Goal: Task Accomplishment & Management: Complete application form

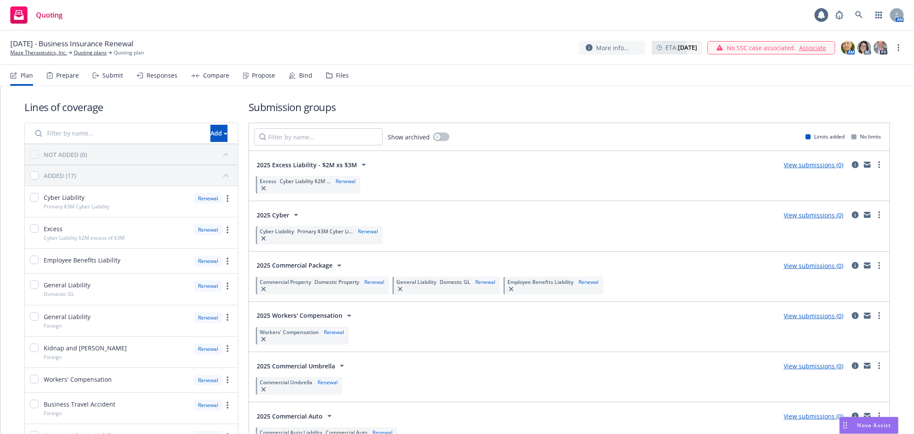
drag, startPoint x: 305, startPoint y: 36, endPoint x: 250, endPoint y: 1, distance: 64.3
click at [305, 36] on div "[DATE] - Business Insurance Renewal Maze Therapeutics, Inc. Quoting plans Quoti…" at bounding box center [457, 48] width 914 height 34
click at [858, 11] on icon at bounding box center [858, 14] width 7 height 7
click at [799, 166] on link "View submissions (0)" at bounding box center [814, 165] width 60 height 8
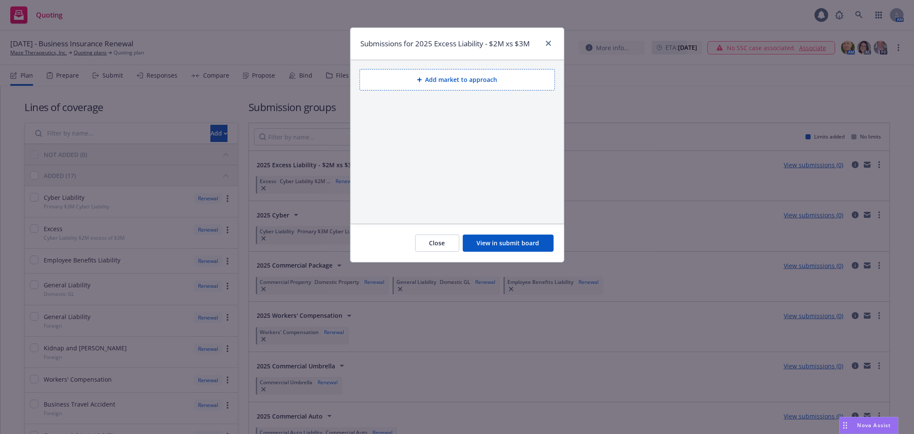
click at [506, 86] on button "Add market to approach" at bounding box center [456, 79] width 195 height 21
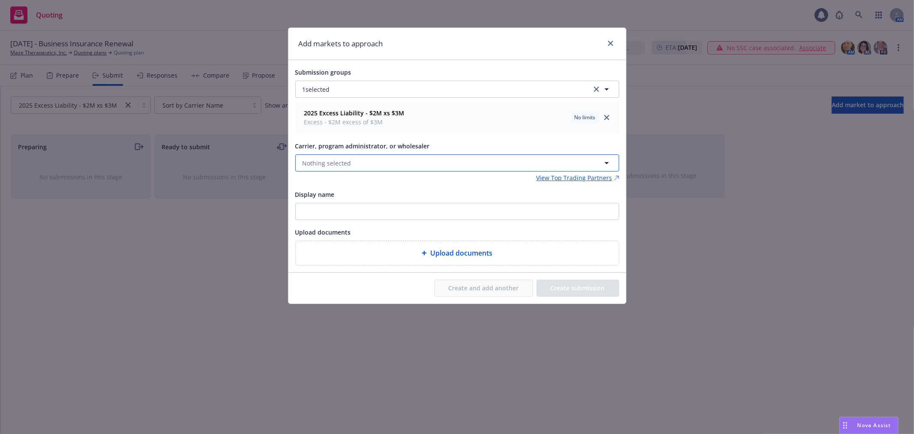
click at [329, 160] on span "Nothing selected" at bounding box center [326, 163] width 49 height 9
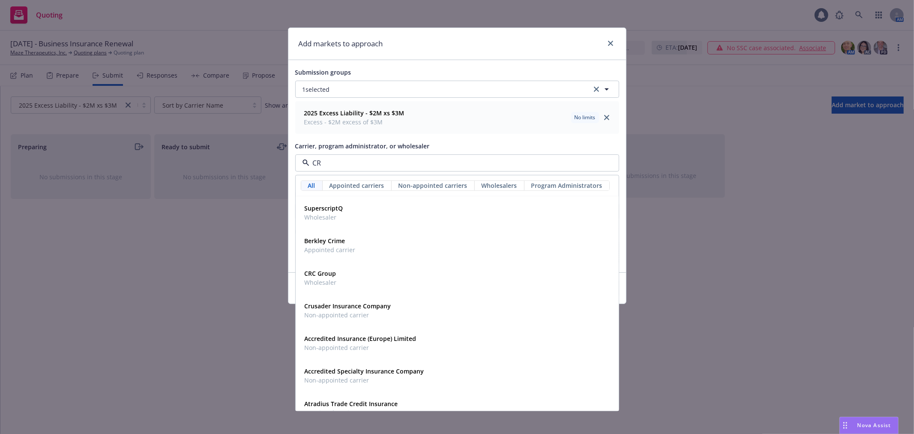
type input "CRC"
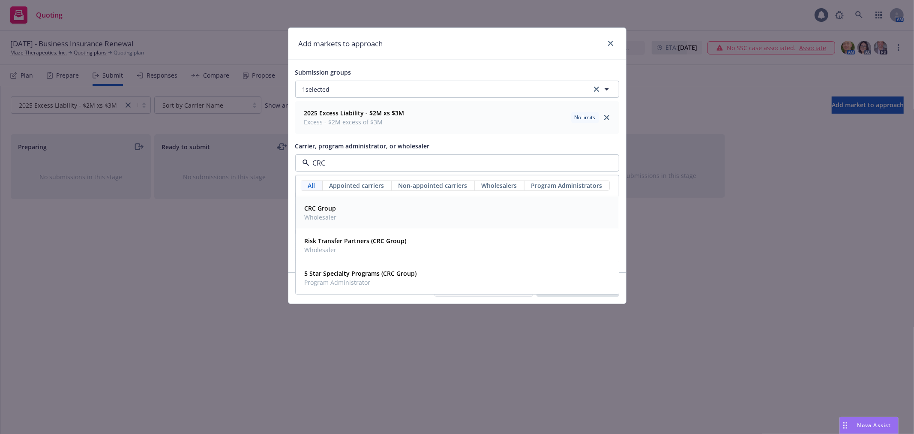
click at [320, 215] on span "Wholesaler" at bounding box center [321, 217] width 32 height 9
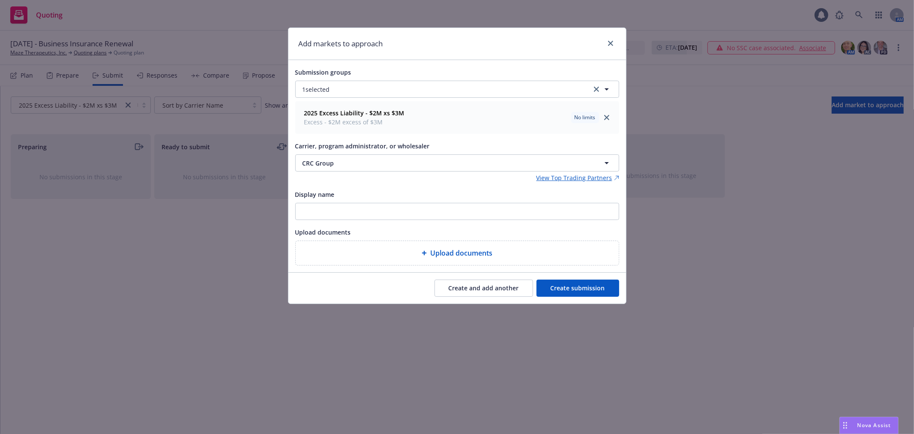
click at [591, 284] on button "Create submission" at bounding box center [577, 287] width 83 height 17
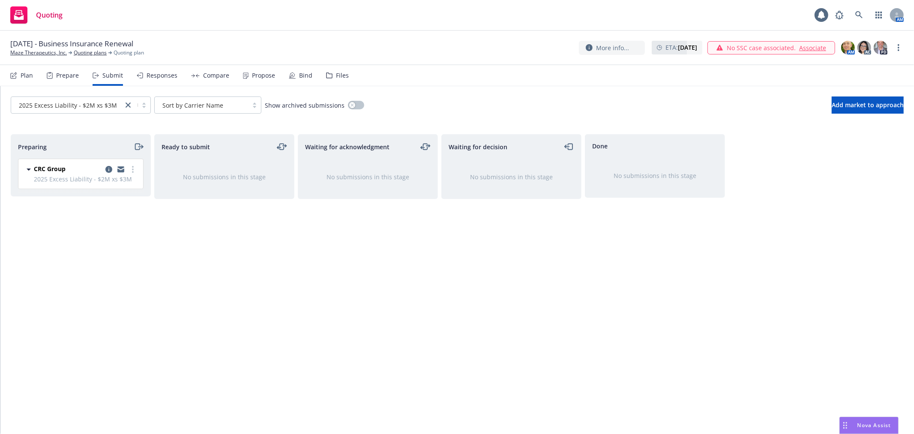
click at [24, 75] on div "Plan" at bounding box center [27, 75] width 12 height 7
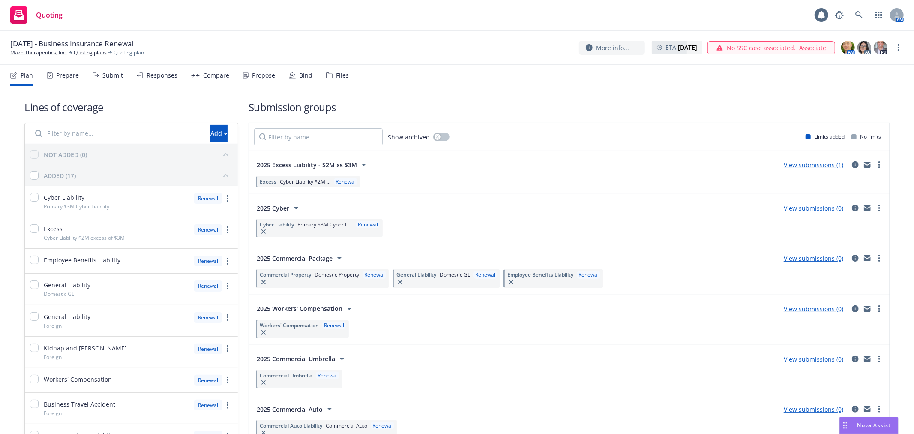
click at [806, 208] on link "View submissions (0)" at bounding box center [814, 208] width 60 height 8
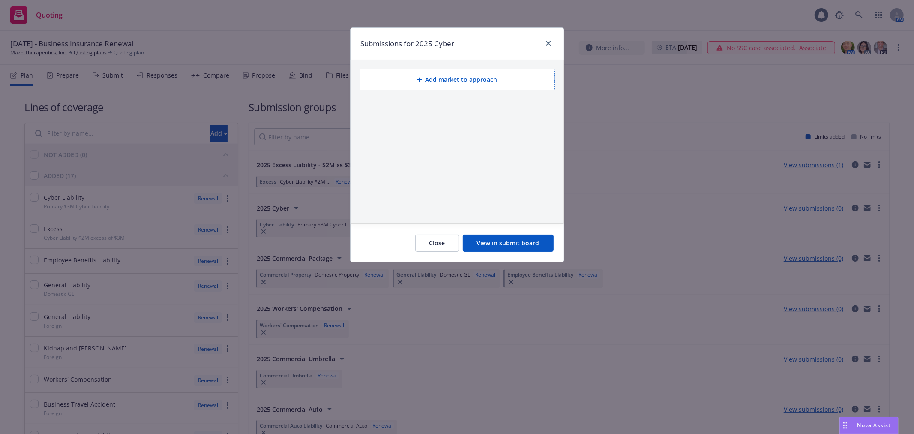
click at [425, 76] on button "Add market to approach" at bounding box center [456, 79] width 195 height 21
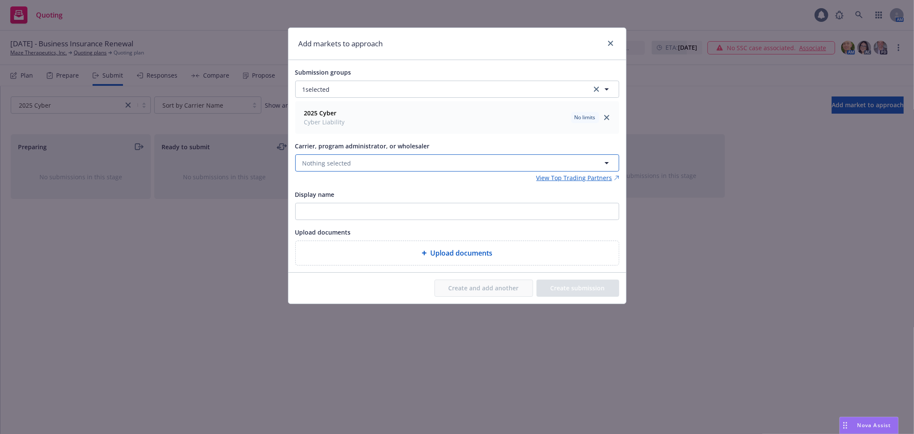
click at [337, 163] on span "Nothing selected" at bounding box center [326, 163] width 49 height 9
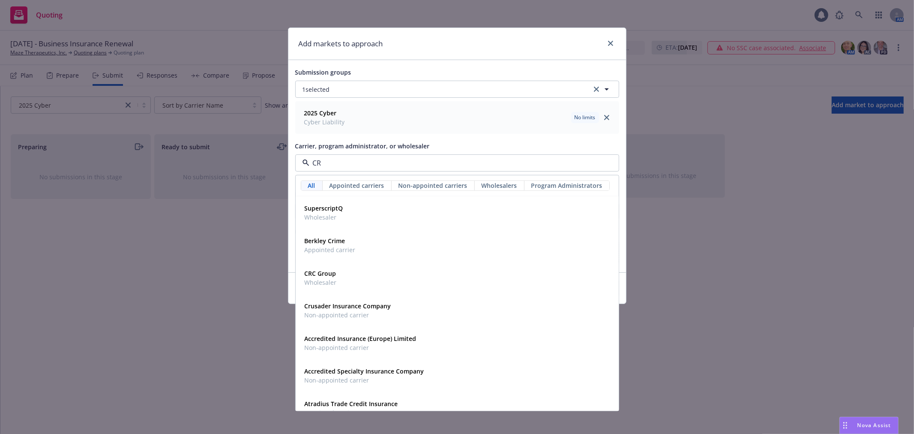
type input "CRC"
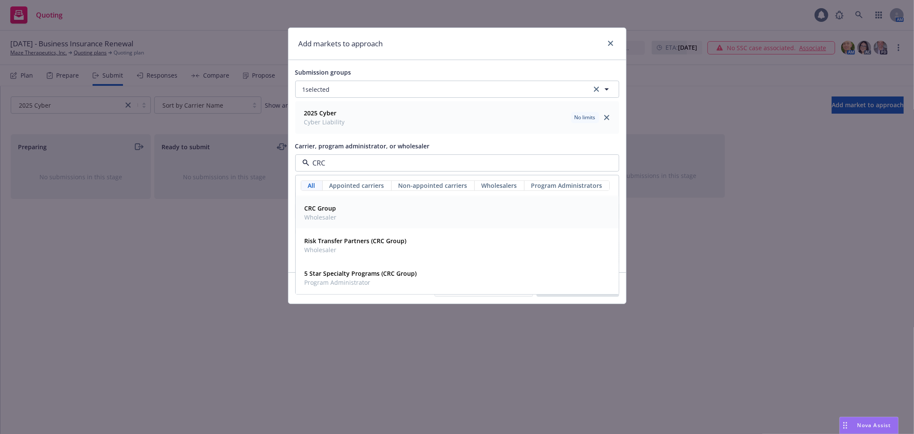
click at [337, 215] on div "CRC Group Wholesaler" at bounding box center [319, 212] width 37 height 21
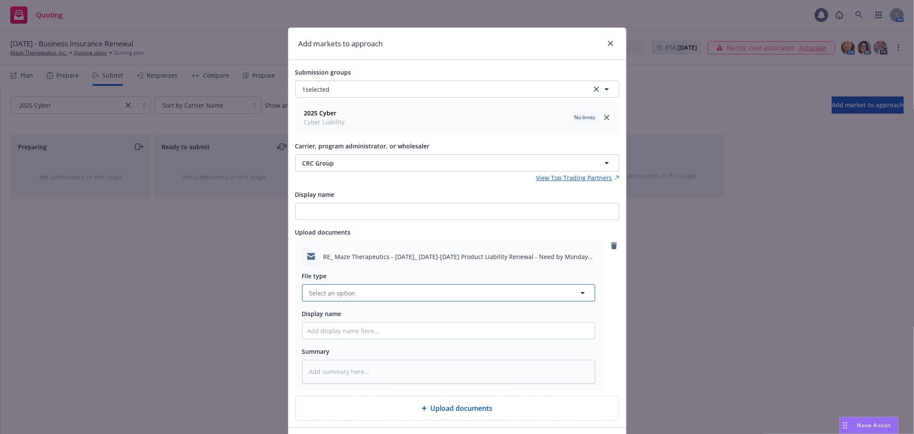
click at [420, 289] on button "Select an option" at bounding box center [448, 292] width 293 height 17
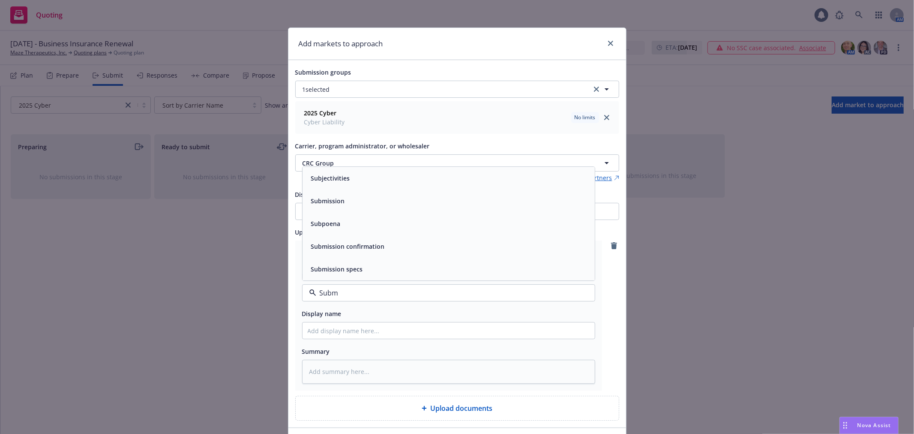
type input "Submi"
click at [316, 223] on span "Submission" at bounding box center [328, 223] width 34 height 9
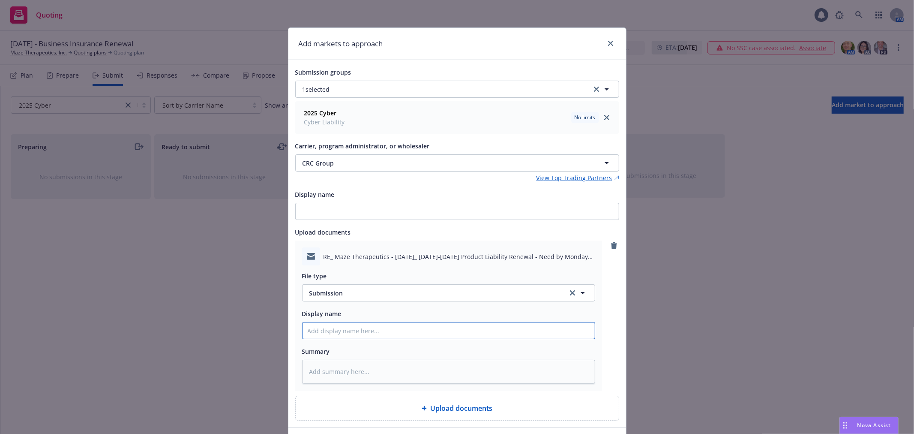
click at [364, 323] on input "Display name" at bounding box center [448, 330] width 292 height 16
type textarea "x"
type input "R"
type textarea "x"
type input "Re"
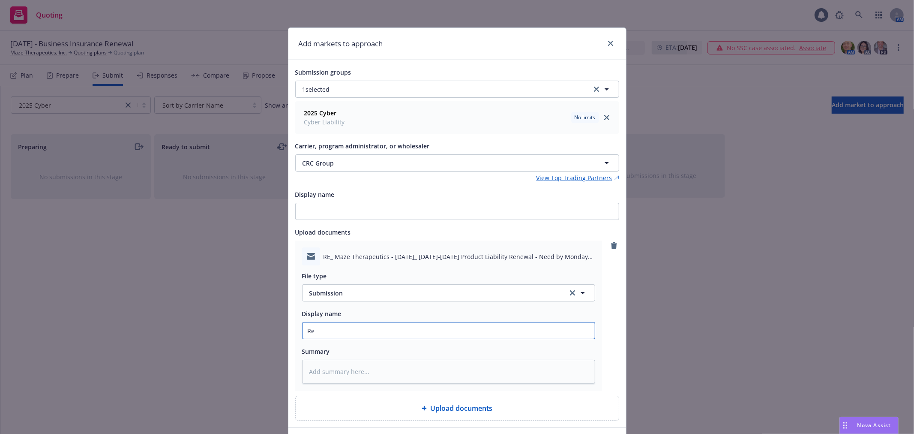
type textarea "x"
type input "Ren"
type textarea "x"
type input "[PERSON_NAME]"
type textarea "x"
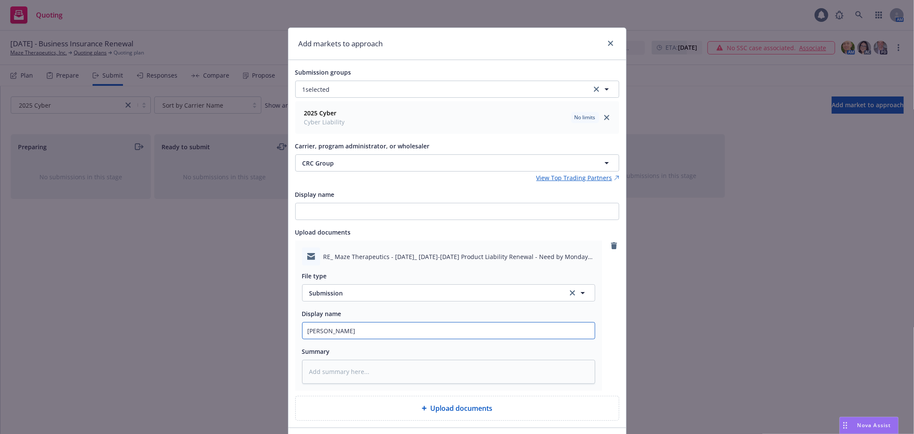
type input "Renew"
type textarea "x"
type input "Renewa"
type textarea "x"
type input "Renewal"
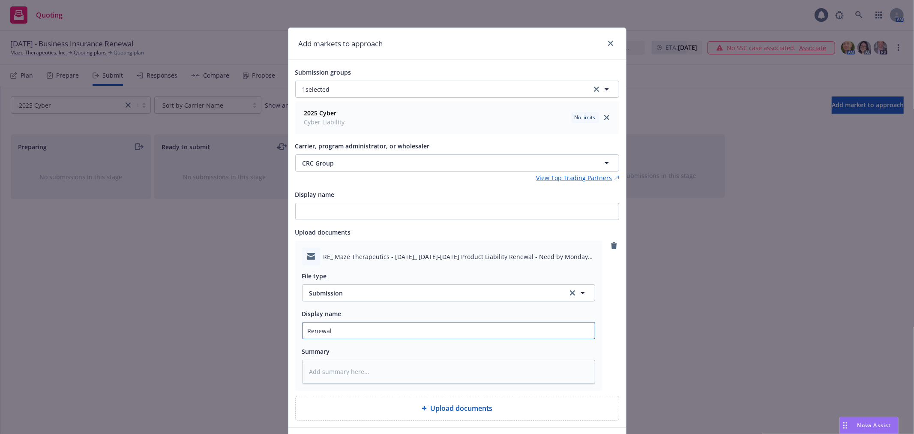
type textarea "x"
type input "Renewal"
type textarea "x"
type input "Renewal S"
type textarea "x"
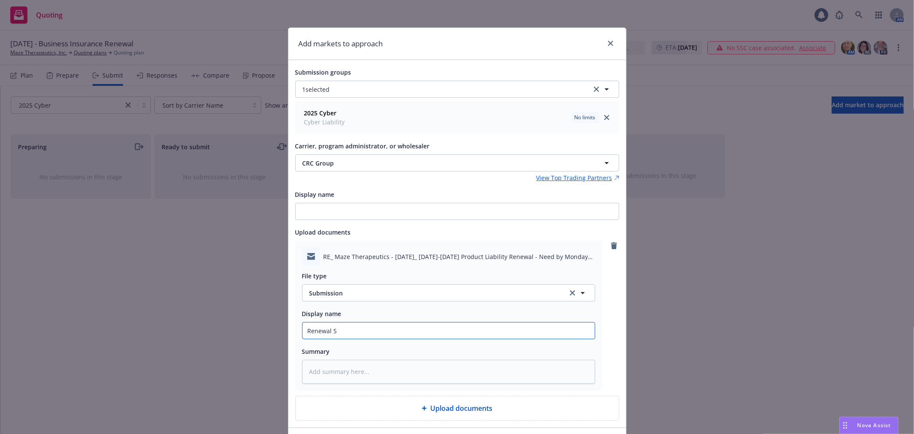
type input "Renewal Su"
type textarea "x"
type input "Renewal Sub"
type textarea "x"
type input "Renewal Subm"
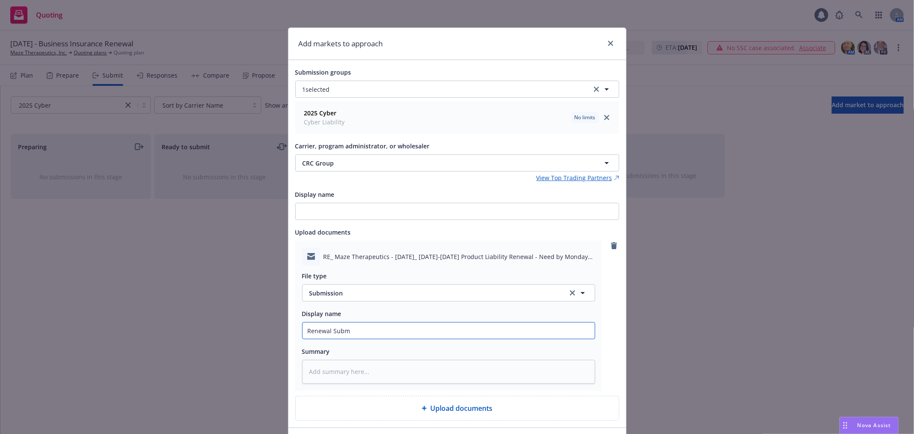
type textarea "x"
type input "Renewal Submi"
type textarea "x"
type input "Renewal Submis"
type textarea "x"
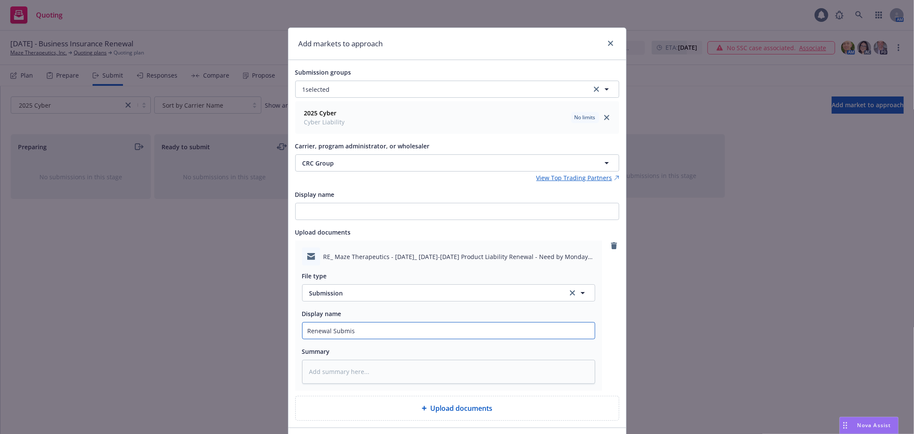
type input "Renewal Submiss"
type textarea "x"
type input "Renewal Submissi"
type textarea "x"
type input "Renewal Submissio"
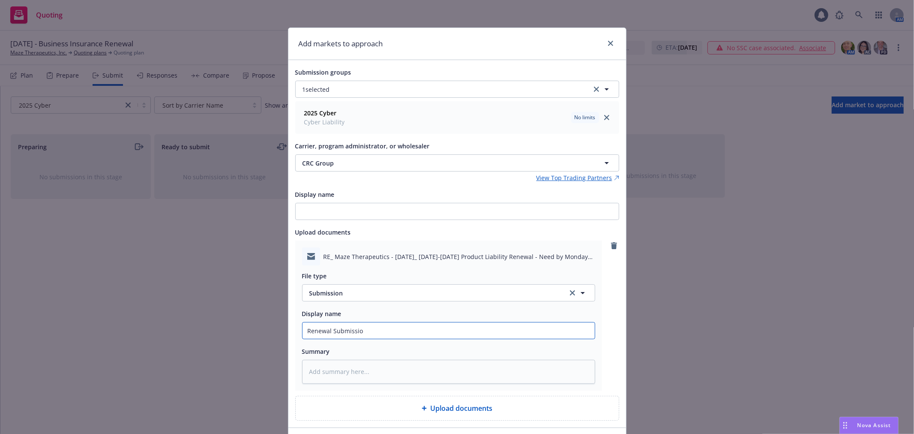
type textarea "x"
type input "Renewal Submission"
type textarea "x"
type input "Renewal Submission"
type textarea "x"
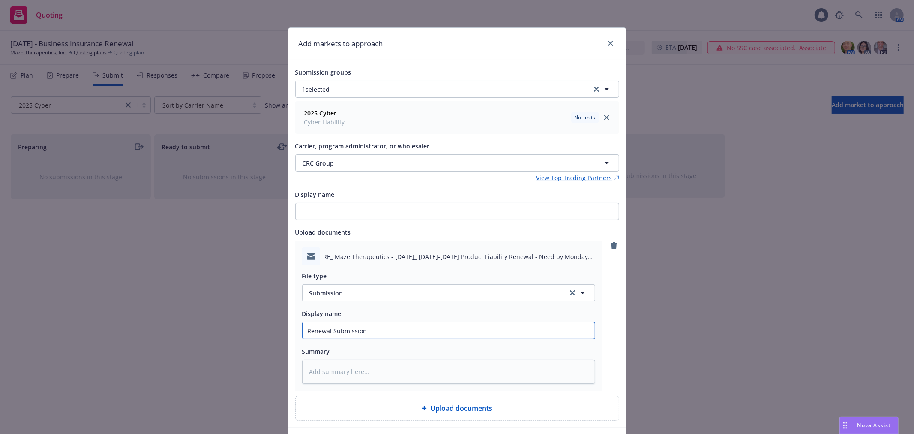
type input "Renewal Submission t"
type textarea "x"
type input "Renewal Submission to"
type textarea "x"
type input "Renewal Submission to"
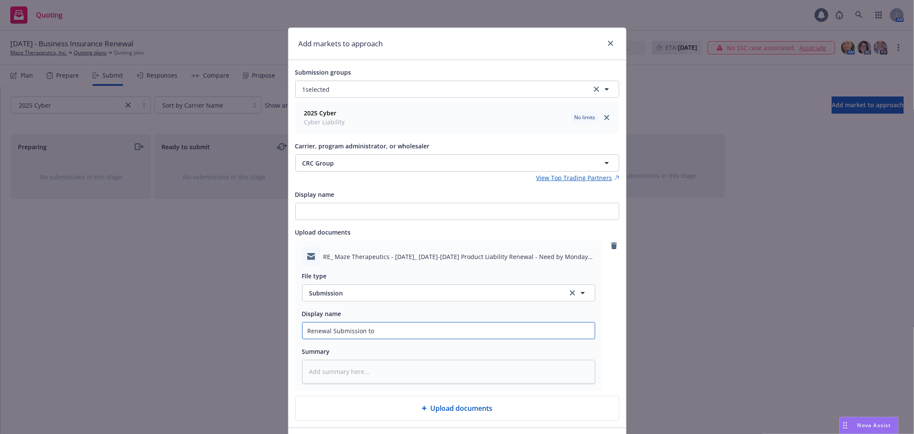
type textarea "x"
type input "Renewal Submission to C"
type textarea "x"
type input "Renewal Submission to CR"
type textarea "x"
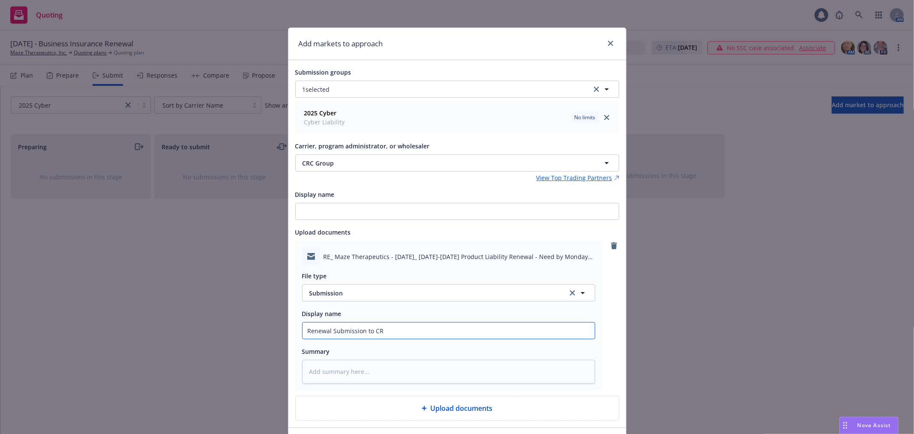
type input "Renewal Submission to CRC"
type textarea "x"
type input "Renewal Submission to CRC"
type textarea "x"
type input "CRenewal Submission to CRC"
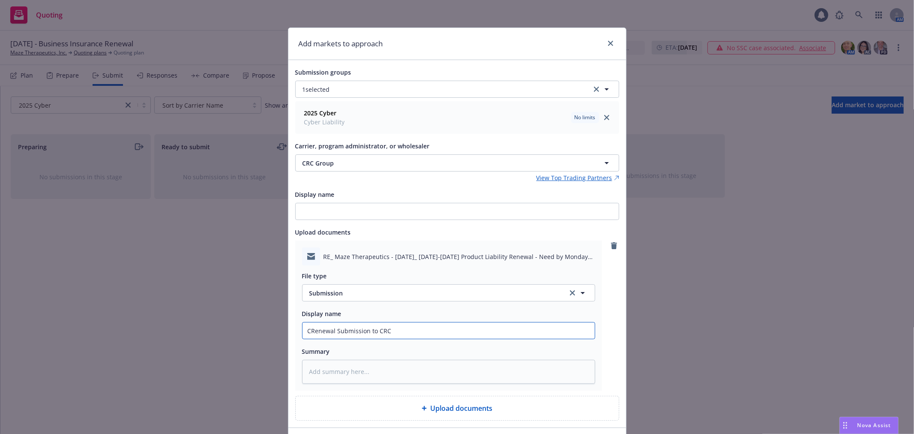
type textarea "x"
type input "CyRenewal Submission to CRC"
type textarea "x"
type input "CybRenewal Submission to CRC"
type textarea "x"
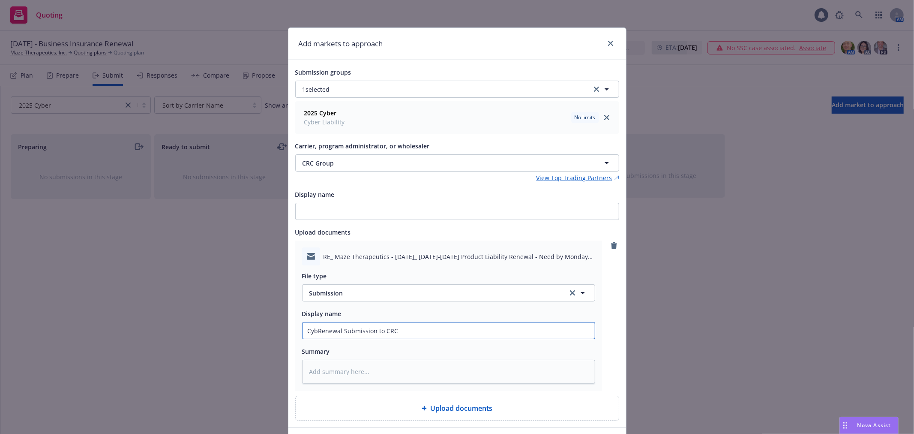
type input "CybeRenewal Submission to CRC"
type textarea "x"
type input "CyberRenewal Submission to CRC"
type textarea "x"
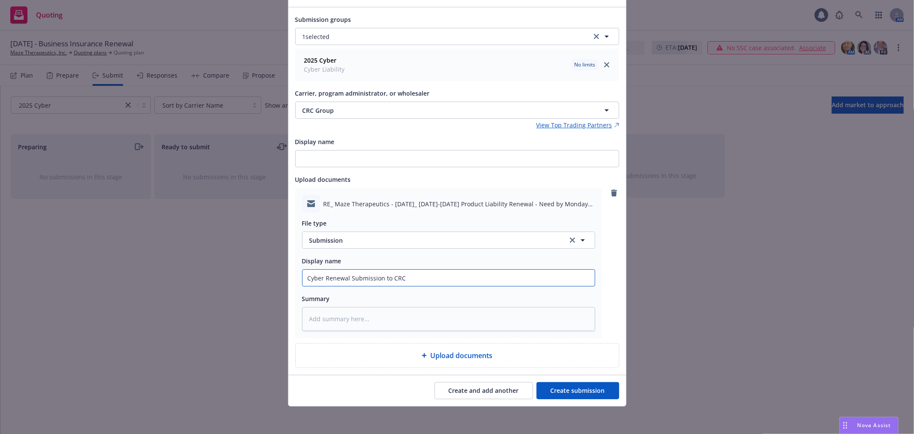
type input "Cyber Renewal Submission to CRC"
click at [554, 392] on button "Create submission" at bounding box center [577, 390] width 83 height 17
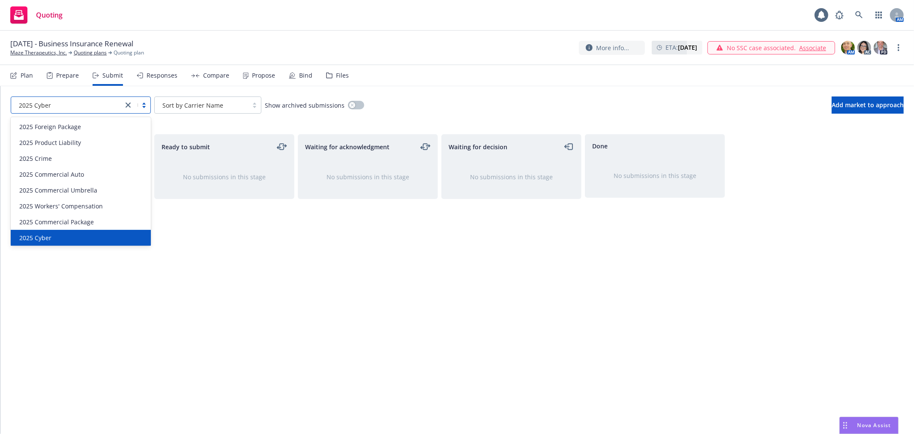
click at [125, 102] on link "close" at bounding box center [128, 105] width 10 height 10
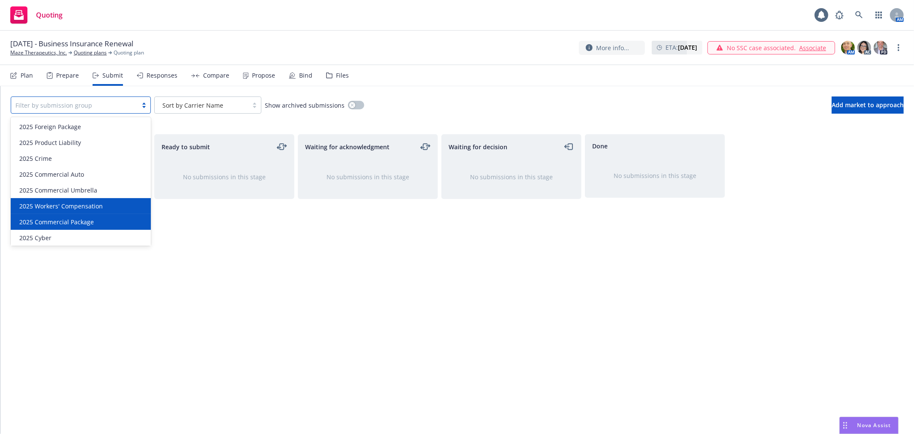
scroll to position [18, 0]
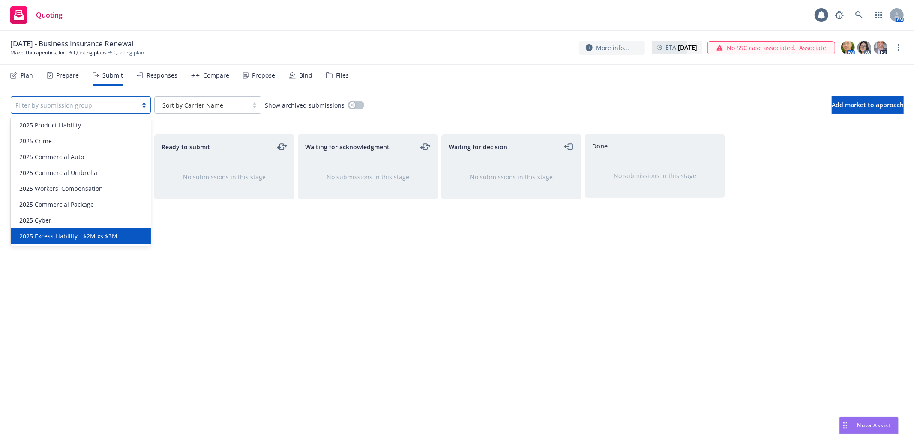
click at [88, 234] on span "2025 Excess Liability - $2M xs $3M" at bounding box center [68, 235] width 98 height 9
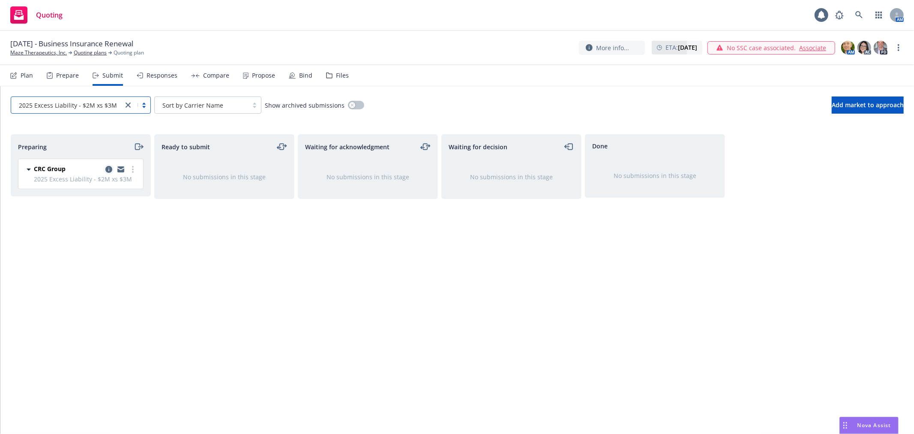
click at [106, 169] on icon "copy logging email" at bounding box center [108, 169] width 7 height 7
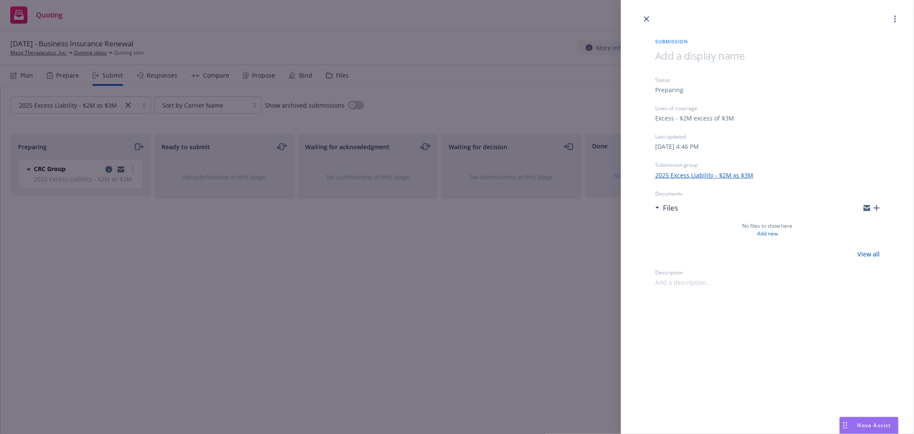
click at [880, 205] on div "Submission Status Preparing Lines of coverage Excess - $2M excess of $3M Last u…" at bounding box center [767, 155] width 252 height 263
click at [877, 209] on icon "button" at bounding box center [877, 208] width 6 height 6
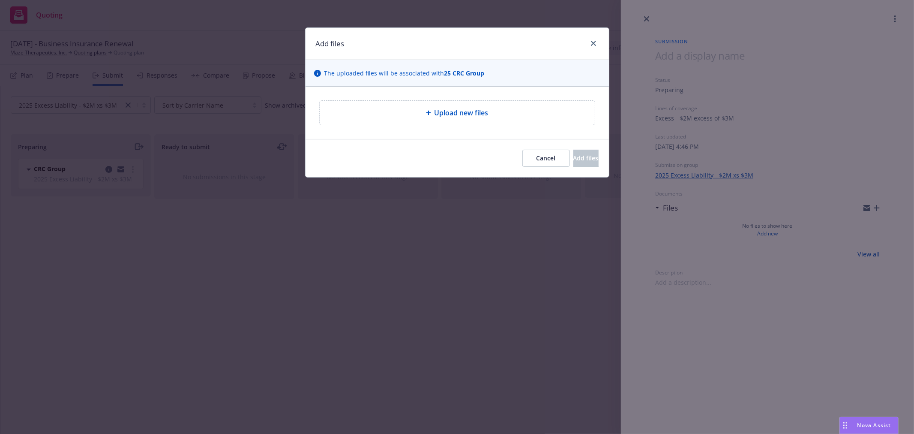
type textarea "x"
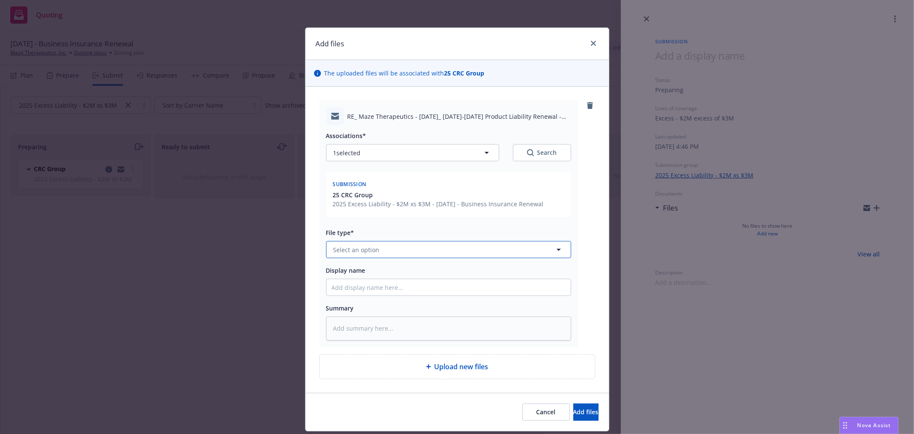
click at [416, 258] on button "Select an option" at bounding box center [448, 249] width 245 height 17
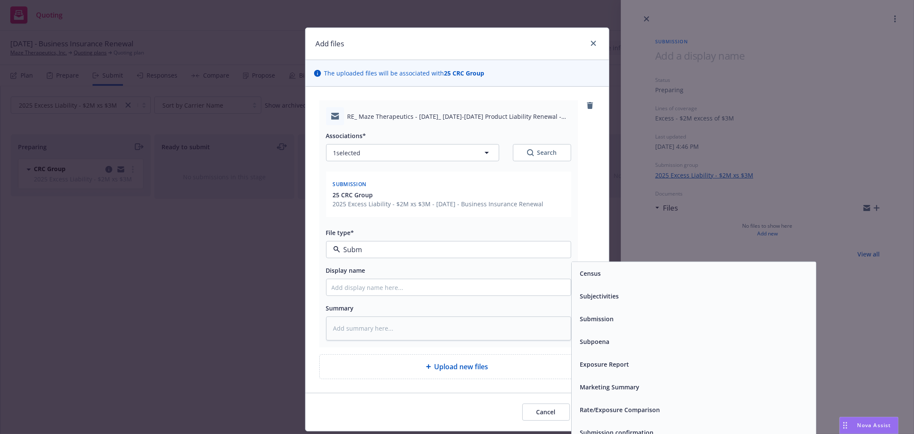
type input "Submi"
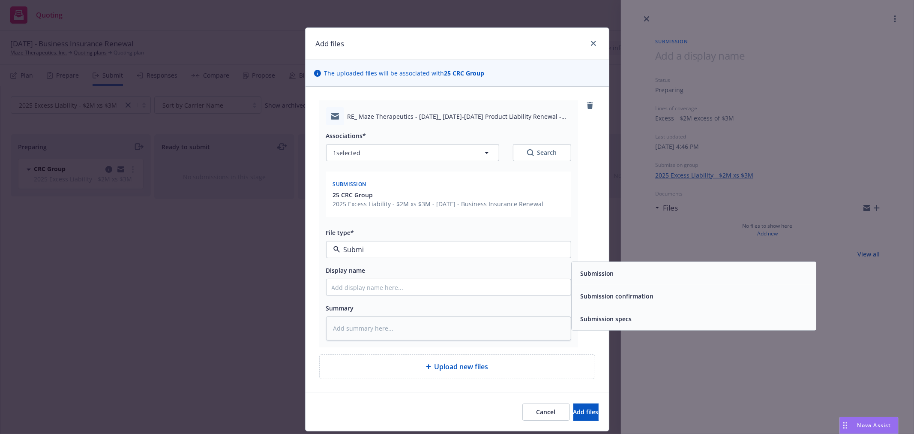
click at [605, 284] on div "Submission" at bounding box center [694, 273] width 244 height 23
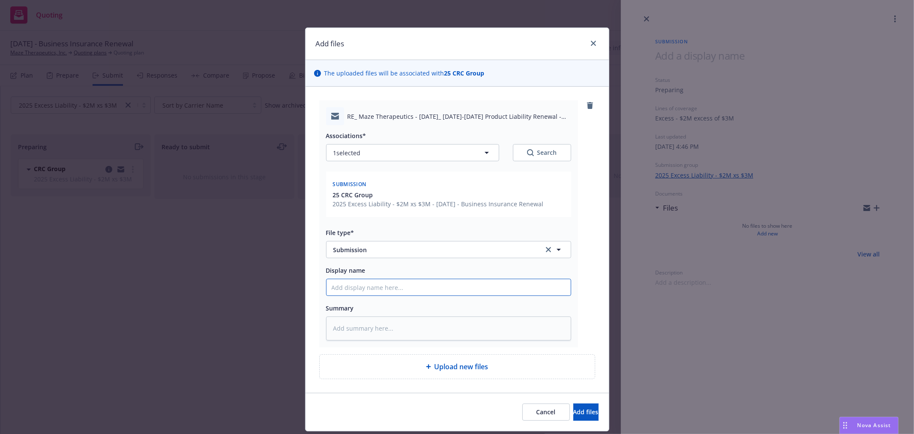
click at [398, 293] on input "Display name" at bounding box center [448, 287] width 244 height 16
type textarea "x"
type input "C"
type textarea "x"
type input "Cy"
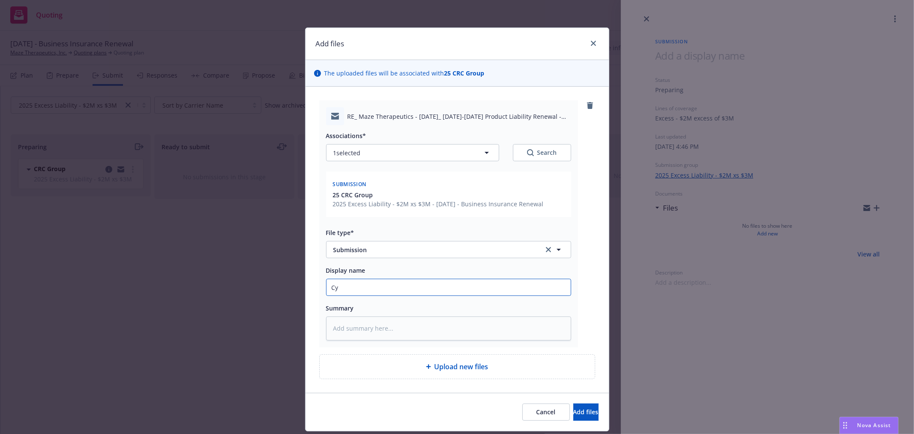
type textarea "x"
type input "Cyb"
type textarea "x"
type input "Cybe"
type textarea "x"
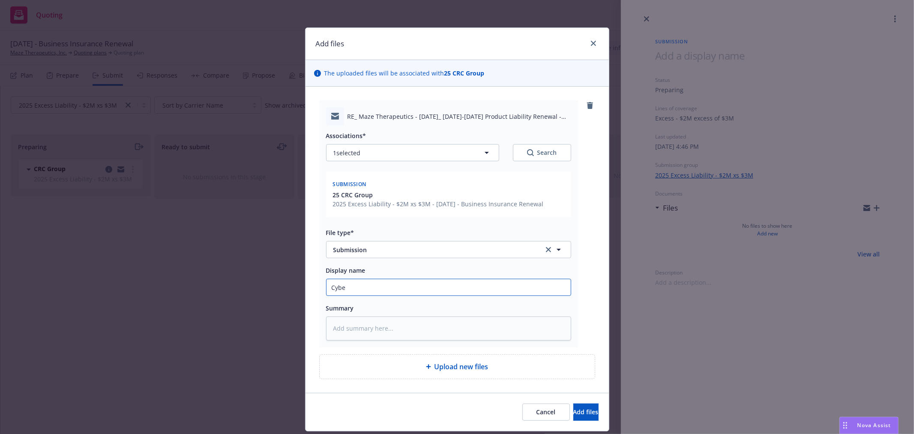
type input "Cyber"
type textarea "x"
type input "Cyber"
type textarea "x"
type input "Cyber R"
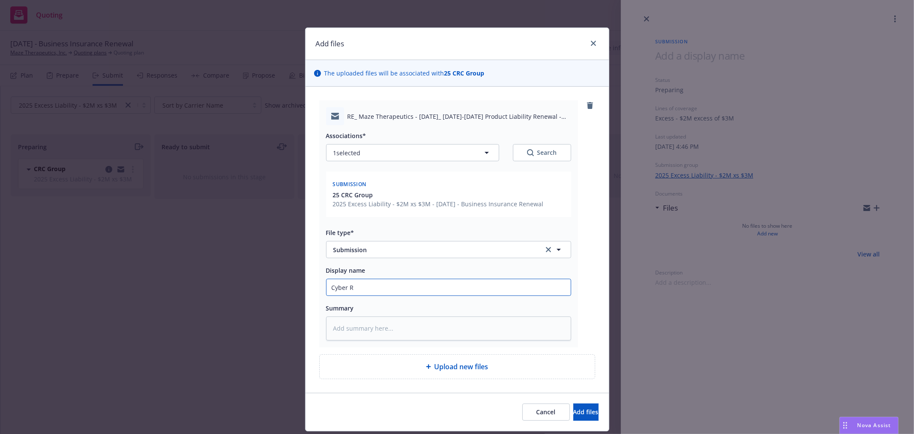
type textarea "x"
type input "Cyber Re"
type textarea "x"
type input "Cyber [PERSON_NAME]"
type textarea "x"
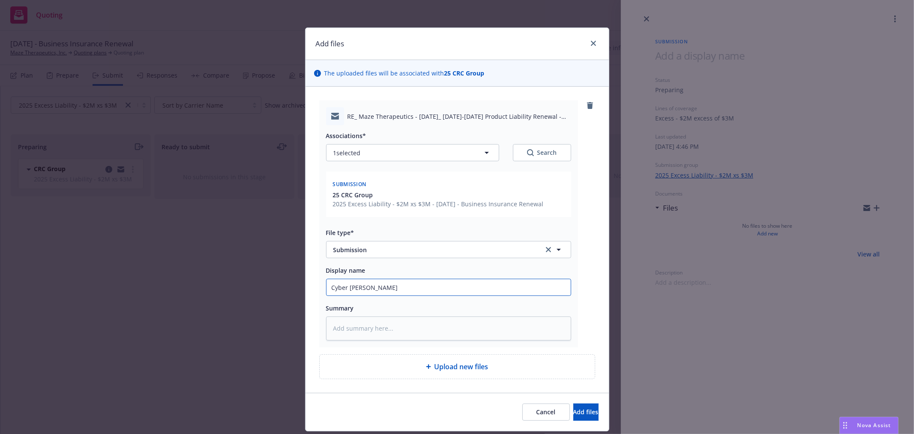
type input "Cyber Renew"
type textarea "x"
type input "Cyber Renewa"
type textarea "x"
type input "Cyber Renewal"
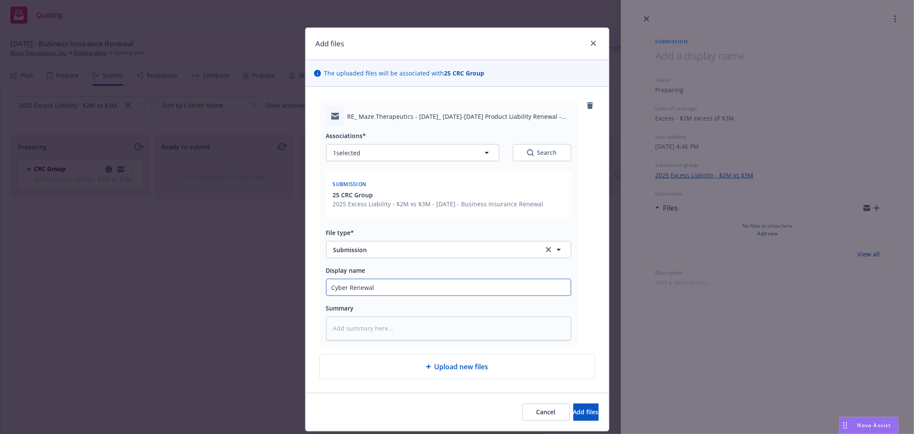
type textarea "x"
type input "Cyber Renewal"
type textarea "x"
type input "Cyber Renewal S"
type textarea "x"
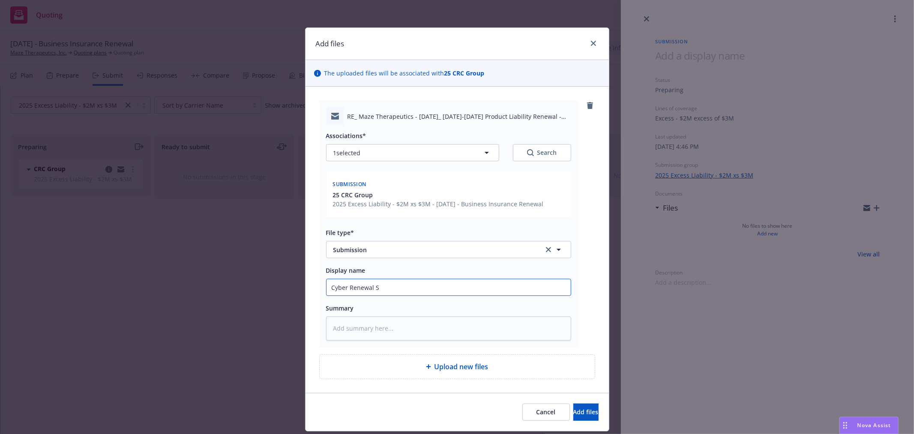
type input "Cyber Renewal Su"
type textarea "x"
type input "Cyber Renewal Sub"
type textarea "x"
type input "Cyber Renewal Subm"
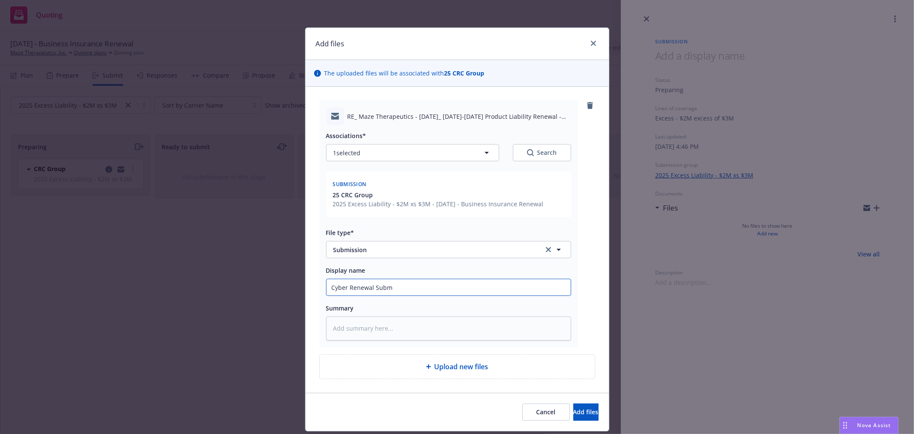
type textarea "x"
type input "Cyber Renewal Submi"
type textarea "x"
type input "Cyber Renewal Submis"
type textarea "x"
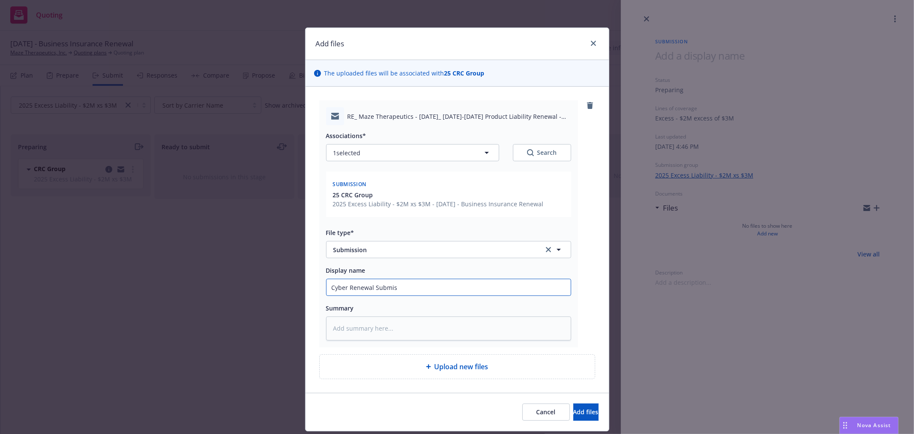
type input "Cyber Renewal Submiss"
type textarea "x"
type input "Cyber Renewal Submissi"
type textarea "x"
type input "Cyber Renewal Submissio"
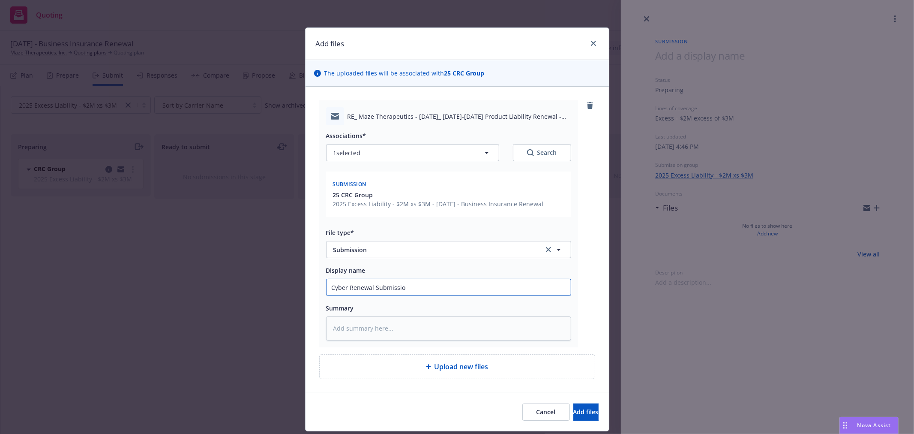
type textarea "x"
type input "Cyber Renewal Submission"
type textarea "x"
type input "Cyber Renewal Submission t"
type textarea "x"
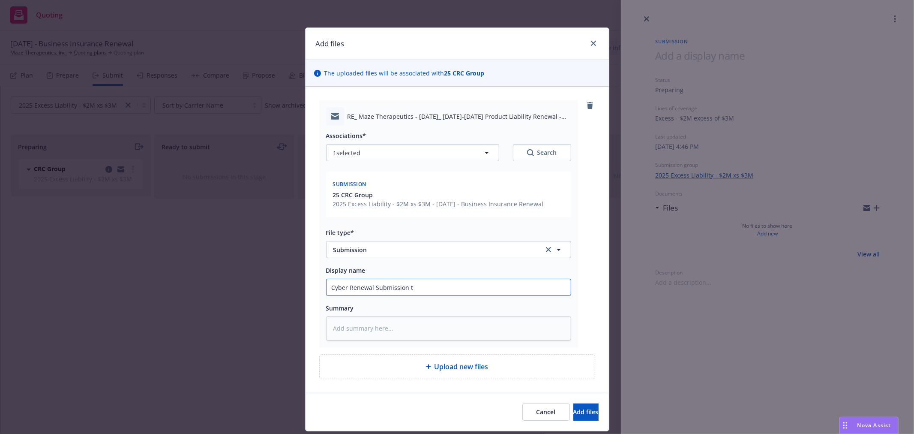
type input "Cyber Renewal Submission to"
type textarea "x"
type input "Cyber Renewal Submission to"
type textarea "x"
type input "Cyber Renewal Submission to C"
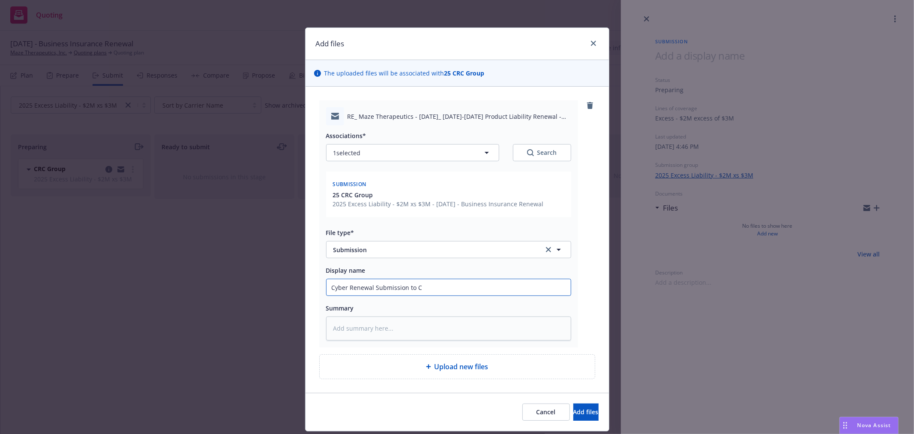
type textarea "x"
type input "Cyber Renewal Submission to CR"
type textarea "x"
type input "Cyber Renewal Submission to CRC"
click at [573, 416] on span "Add files" at bounding box center [585, 411] width 25 height 8
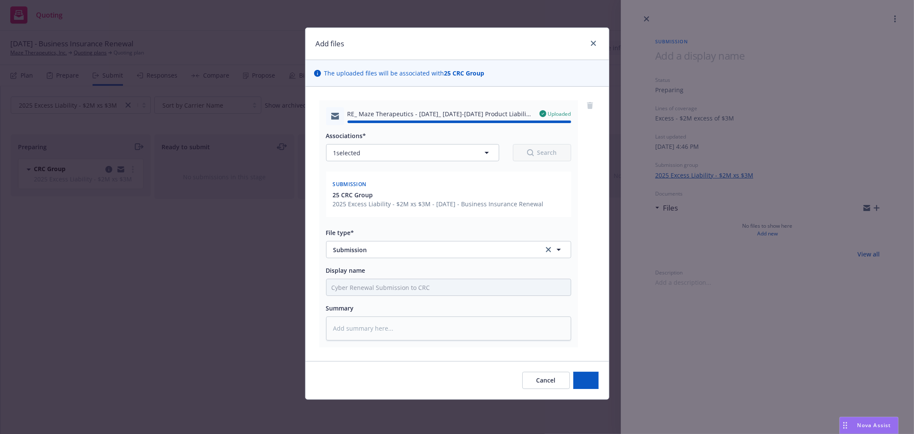
type textarea "x"
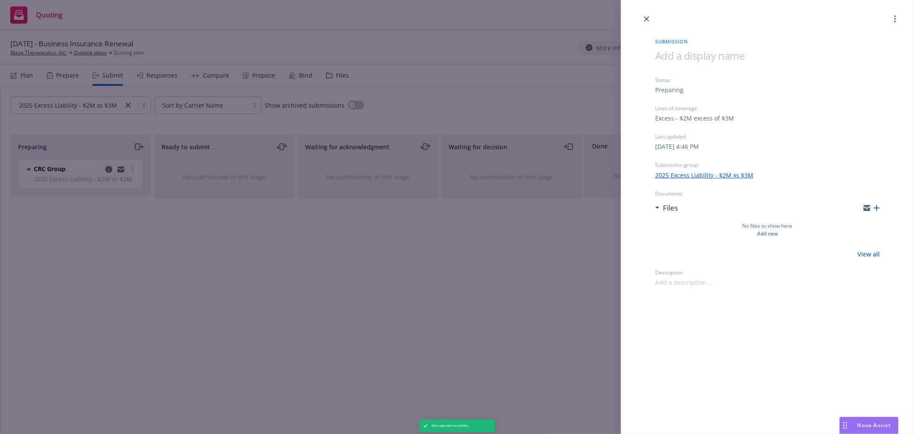
click at [138, 261] on div "Submission Status Preparing Lines of coverage Excess - $2M excess of $3M Last u…" at bounding box center [457, 217] width 914 height 434
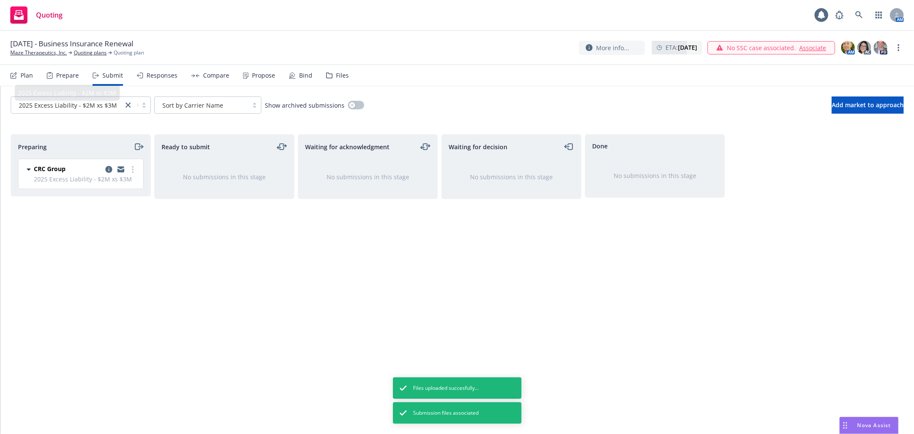
click at [21, 72] on div "Plan" at bounding box center [27, 75] width 12 height 7
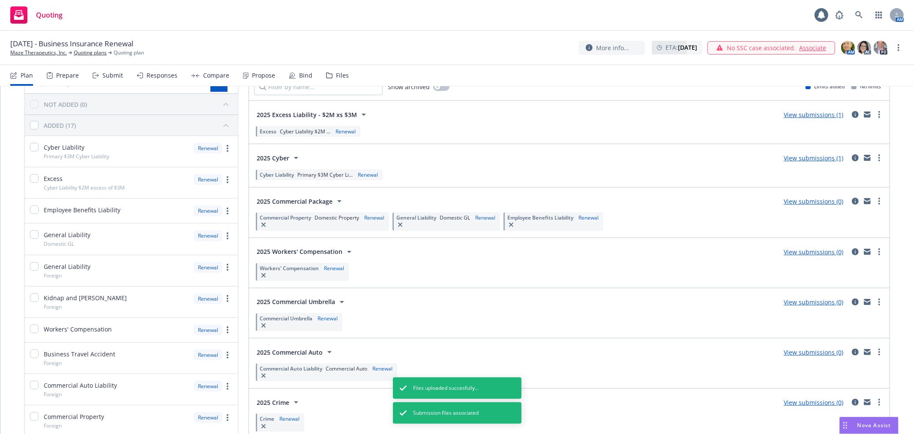
scroll to position [95, 0]
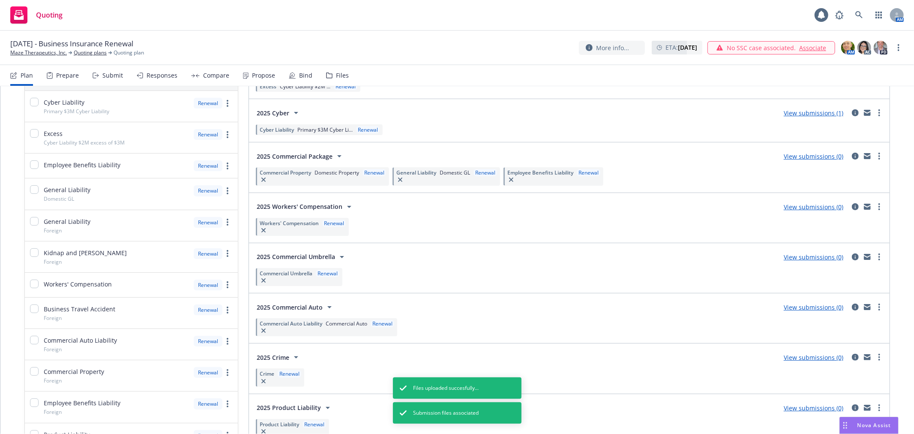
click at [788, 152] on link "View submissions (0)" at bounding box center [814, 156] width 60 height 8
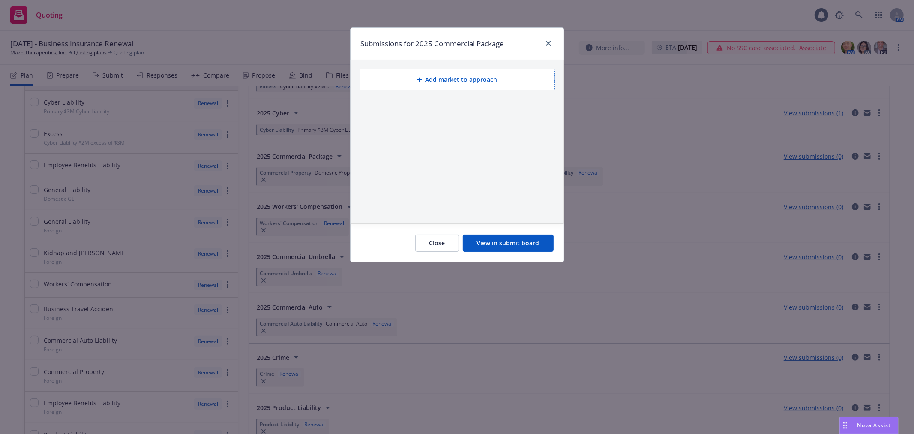
click at [448, 70] on button "Add market to approach" at bounding box center [456, 79] width 195 height 21
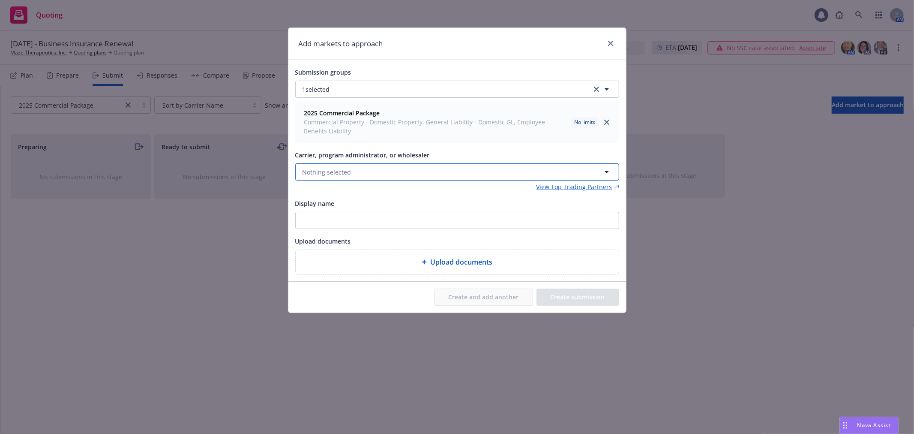
click at [402, 173] on button "Nothing selected" at bounding box center [457, 171] width 324 height 17
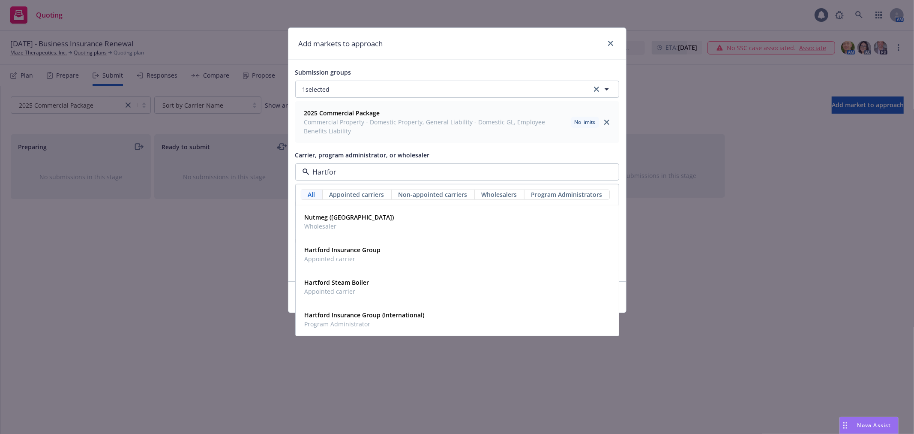
type input "[GEOGRAPHIC_DATA]"
click at [355, 258] on span "Appointed carrier" at bounding box center [343, 258] width 76 height 9
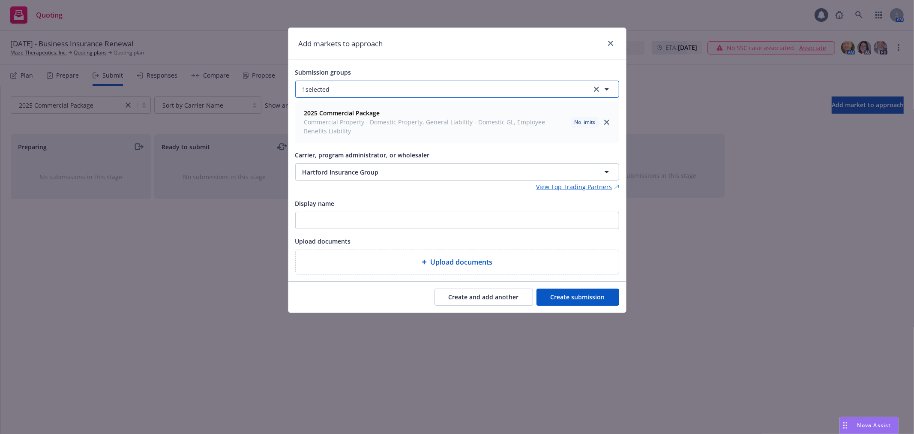
click at [533, 95] on button "1 selected" at bounding box center [457, 89] width 324 height 17
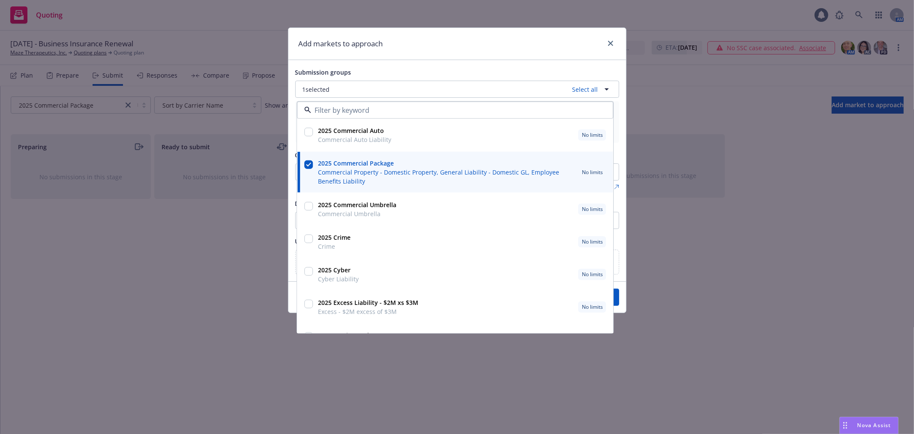
click at [306, 132] on input "checkbox" at bounding box center [308, 132] width 9 height 9
checkbox input "true"
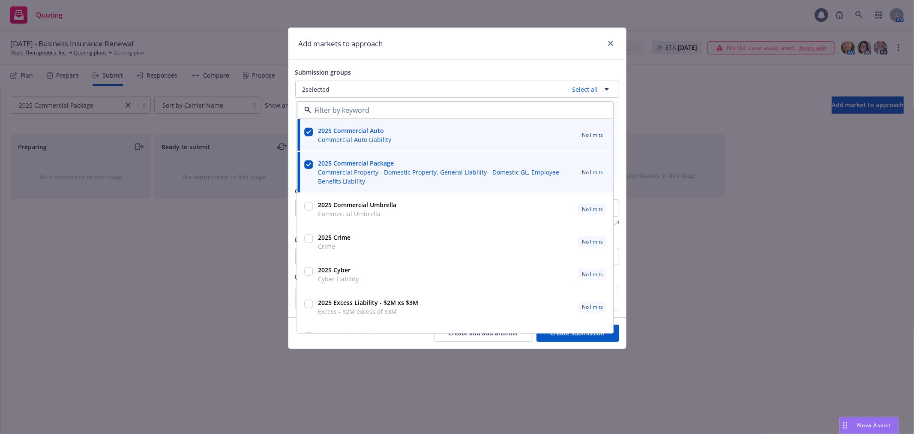
click at [311, 205] on input "checkbox" at bounding box center [308, 206] width 9 height 9
checkbox input "true"
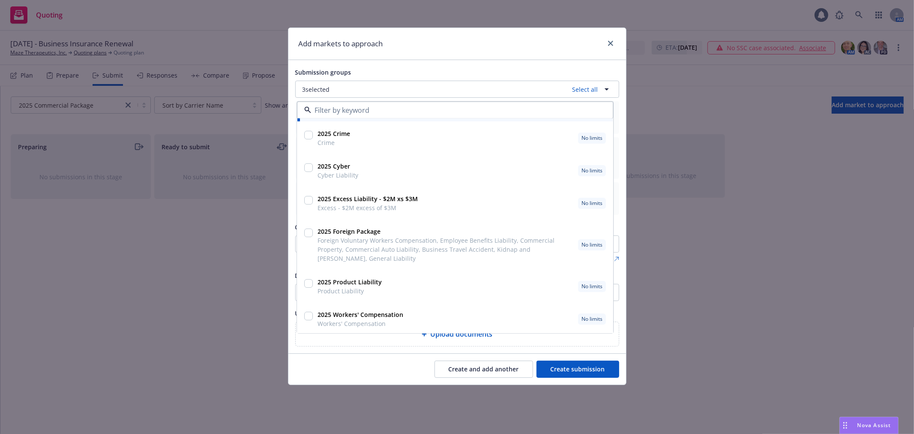
scroll to position [106, 0]
click at [305, 315] on input "checkbox" at bounding box center [308, 313] width 9 height 9
checkbox input "true"
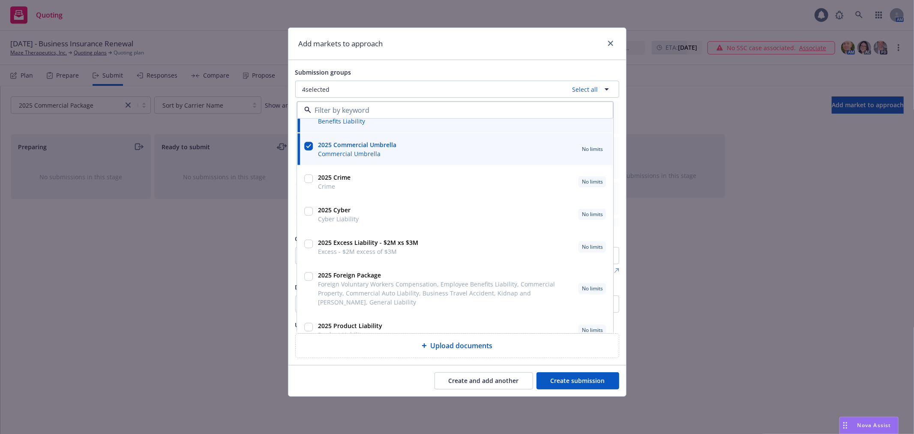
scroll to position [105, 0]
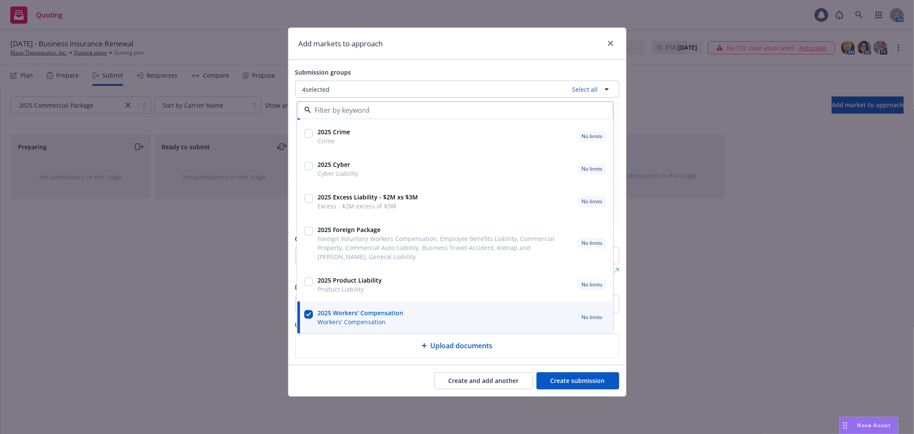
click at [305, 232] on input "checkbox" at bounding box center [308, 231] width 9 height 9
checkbox input "true"
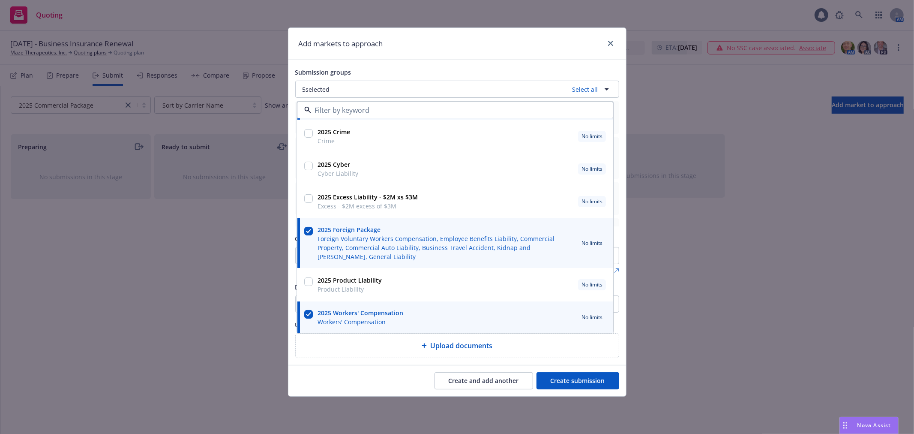
click at [489, 36] on div "Add markets to approach" at bounding box center [457, 44] width 338 height 32
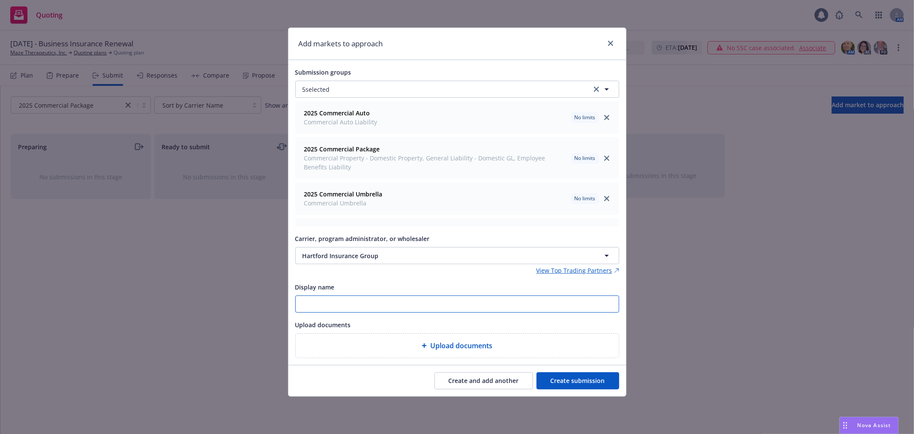
click at [408, 306] on input "Display name" at bounding box center [457, 304] width 323 height 16
type textarea "x"
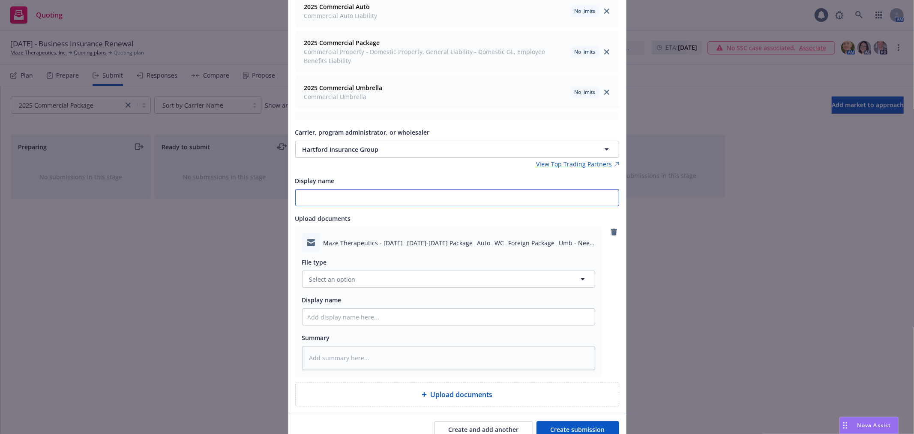
scroll to position [143, 0]
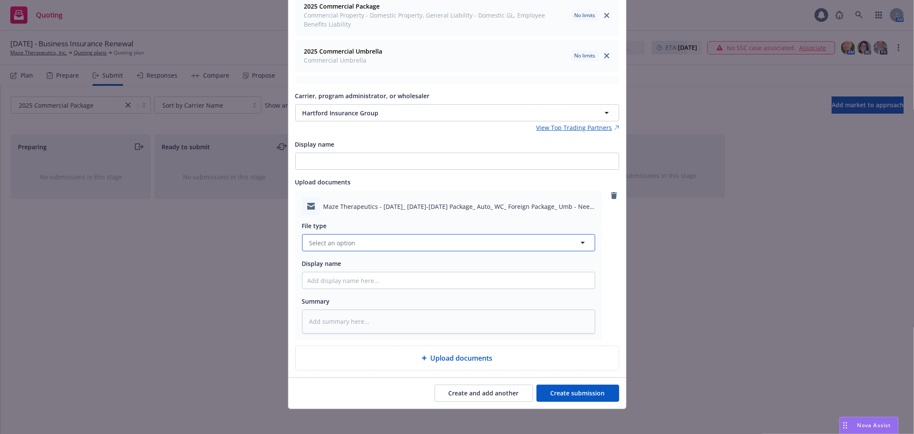
click at [389, 238] on button "Select an option" at bounding box center [448, 242] width 293 height 17
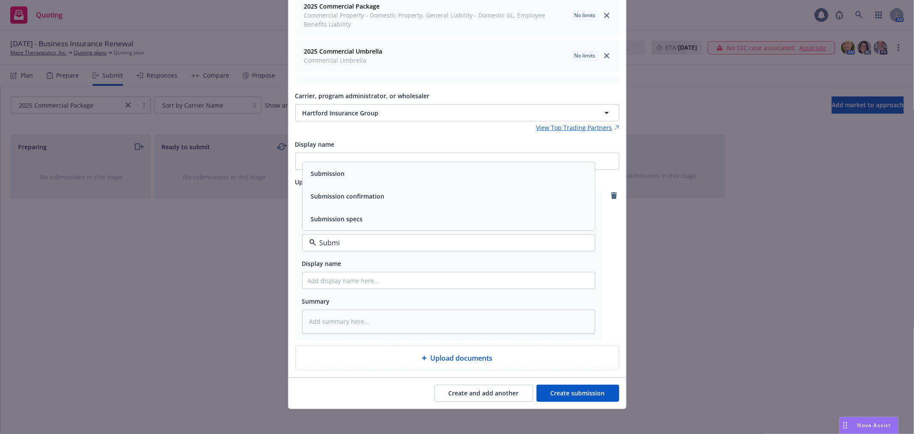
type input "Submis"
click at [356, 176] on div "Submission" at bounding box center [449, 174] width 282 height 12
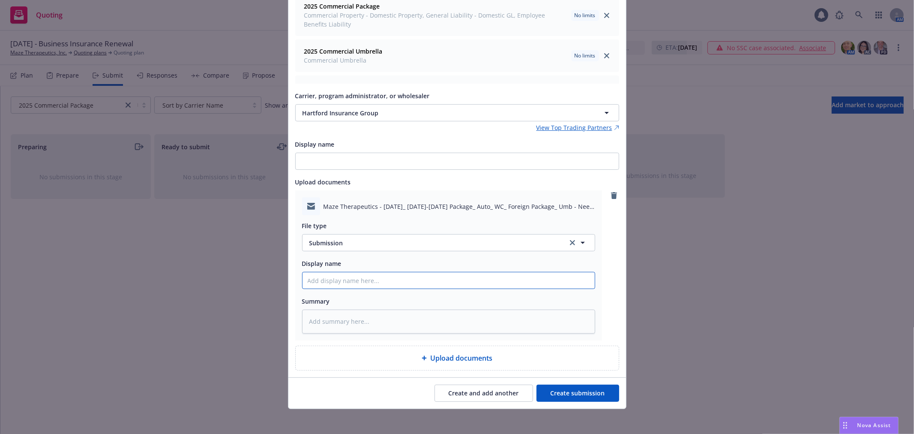
click at [356, 283] on input "Display name" at bounding box center [448, 280] width 292 height 16
type textarea "x"
type input "R"
type textarea "x"
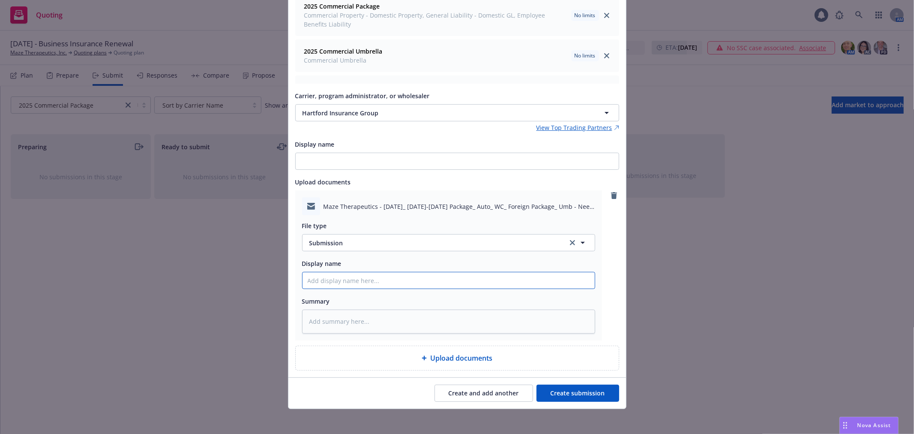
type input "p"
type textarea "x"
type input "pa"
type textarea "x"
type input "pac"
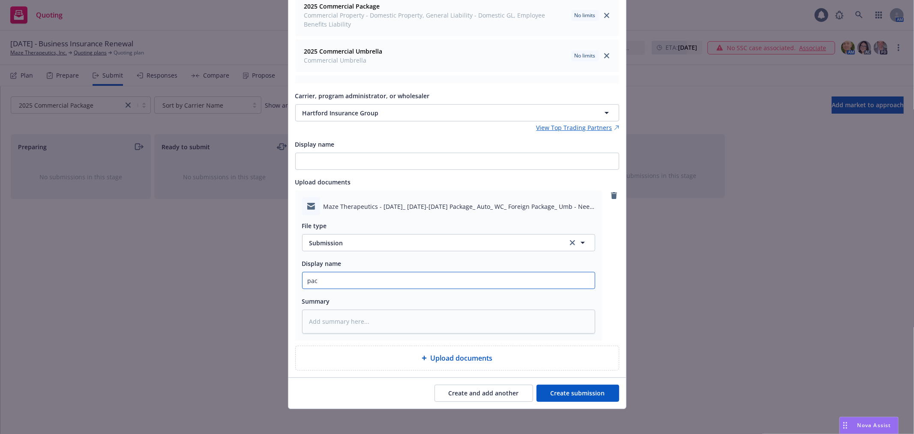
type textarea "x"
type input "pack"
type textarea "x"
type input "packa"
type textarea "x"
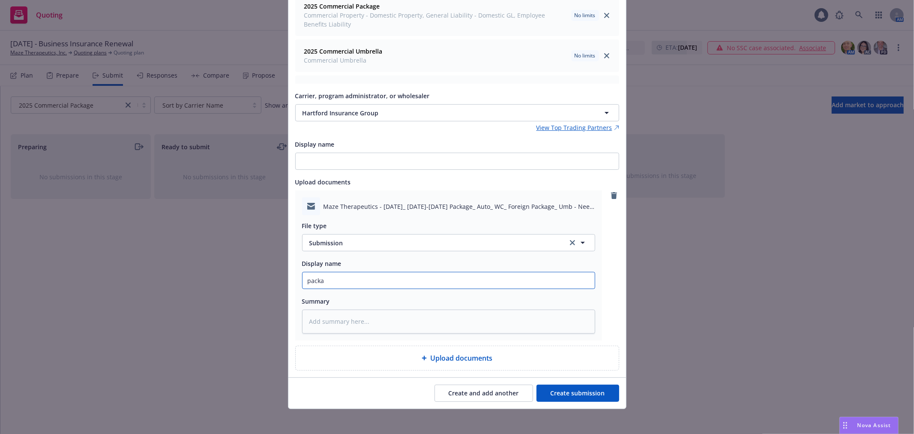
type input "packag"
type textarea "x"
type input "package"
type textarea "x"
type input "package"
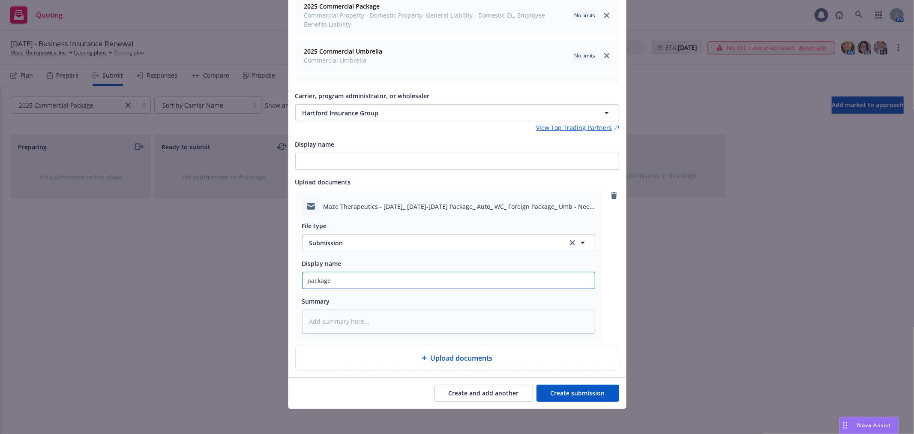
type textarea "x"
type input "package R"
type textarea "x"
type input "package Re"
type textarea "x"
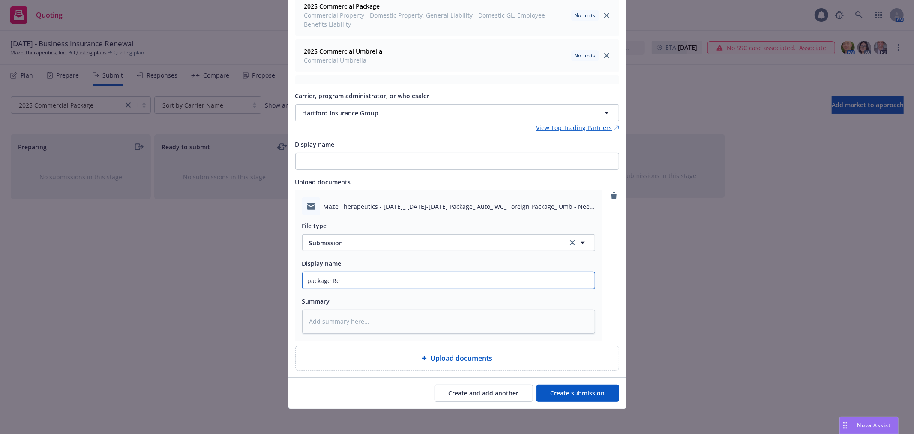
type input "package Ren"
type textarea "x"
type input "package [PERSON_NAME]"
type textarea "x"
type input "package Renew"
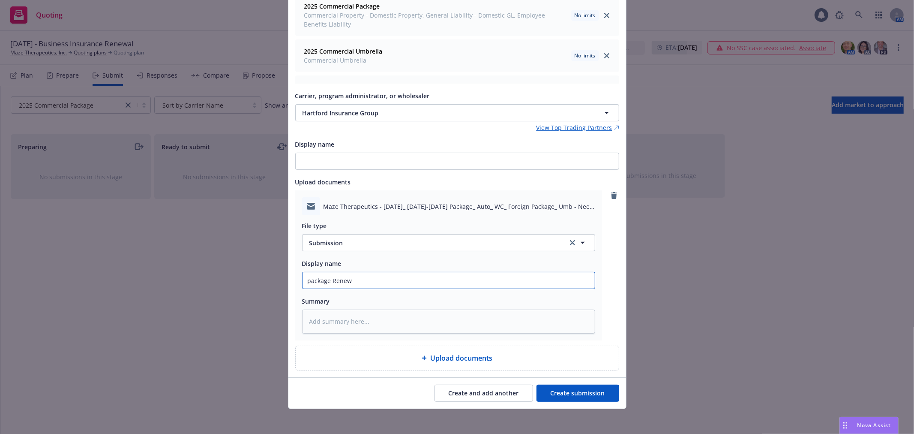
type textarea "x"
type input "package Renewa"
type textarea "x"
type input "package Renewal"
type textarea "x"
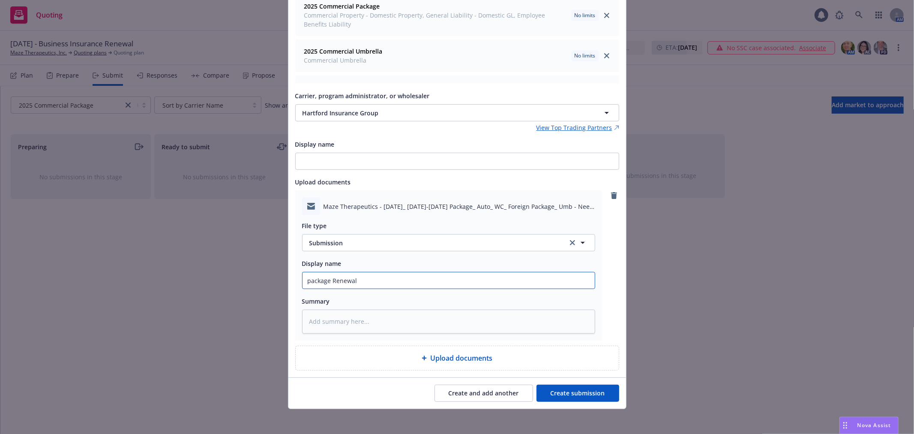
type input "package Renewal"
type textarea "x"
type input "package Renewal S"
type textarea "x"
type input "package Renewal Su"
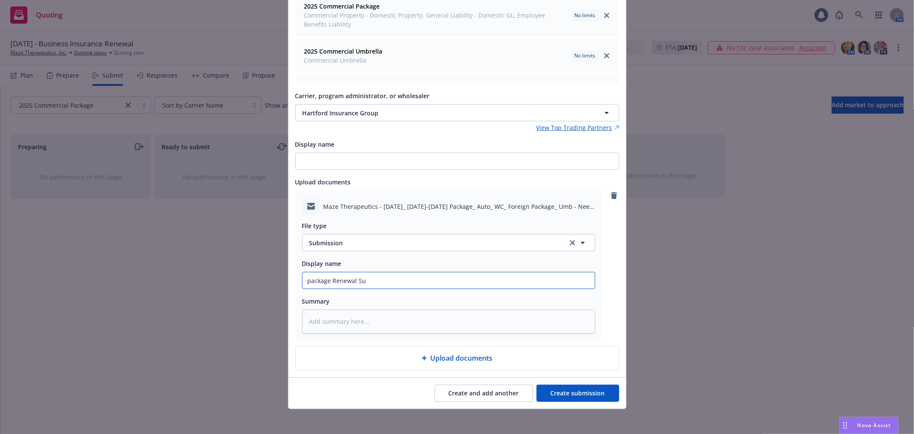
type textarea "x"
type input "package Renewal Sub"
type textarea "x"
type input "package Renewal Subm"
type textarea "x"
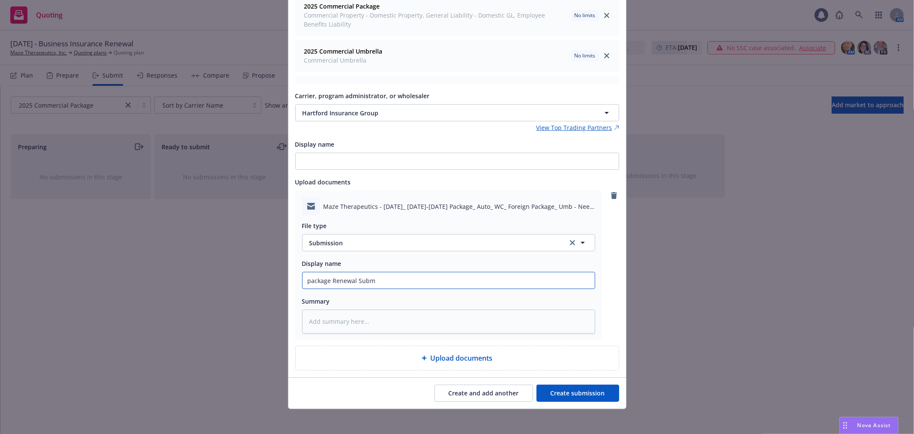
type input "package Renewal Submi"
type textarea "x"
type input "package Renewal Submis"
type textarea "x"
type input "package Renewal Submiss"
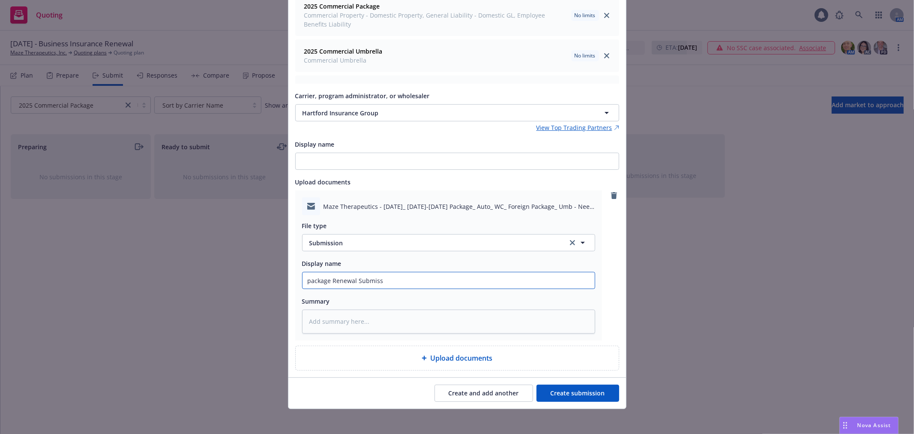
type textarea "x"
type input "package Renewal Submissi"
type textarea "x"
type input "package Renewal Submissio"
type textarea "x"
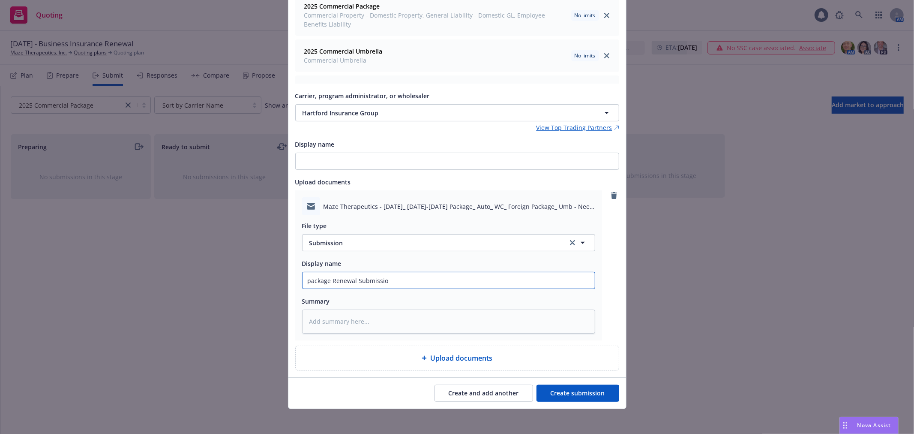
type input "package Renewal Submission"
type textarea "x"
type input "package Renewal Submission"
type textarea "x"
type input "package Renewal Submission t"
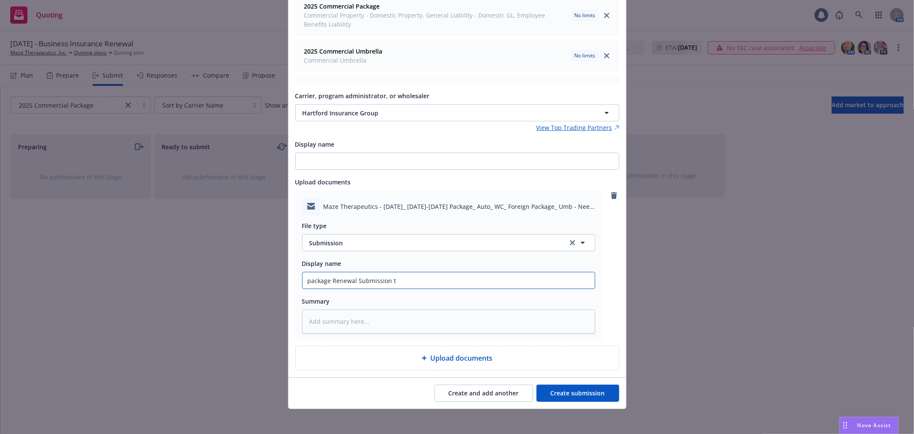
type textarea "x"
type input "package Renewal Submission to"
type textarea "x"
type input "package Renewal Submission to"
type textarea "x"
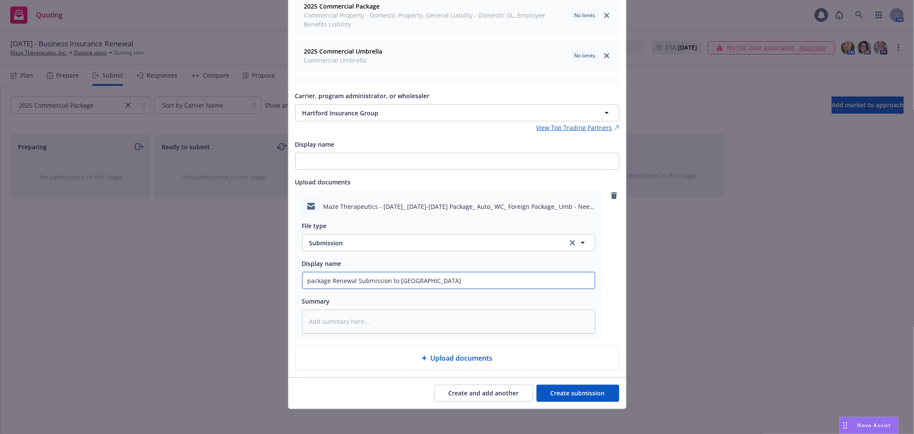
click at [306, 281] on input "package Renewal Submission to [GEOGRAPHIC_DATA]" at bounding box center [448, 280] width 292 height 16
click at [569, 395] on button "Create submission" at bounding box center [577, 392] width 83 height 17
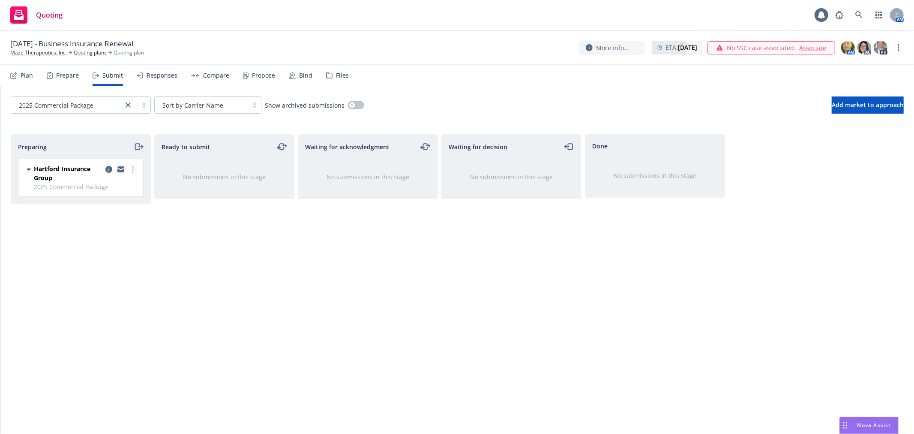
click at [142, 278] on div "Preparing Hartford Insurance Group 2025 Commercial Package [DATE] 4:48 PM" at bounding box center [81, 274] width 140 height 281
click at [30, 79] on div "Plan" at bounding box center [21, 75] width 23 height 21
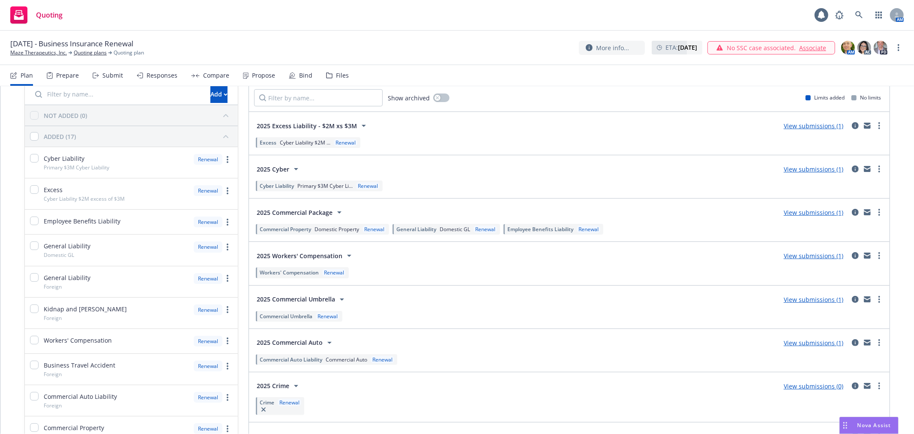
scroll to position [143, 0]
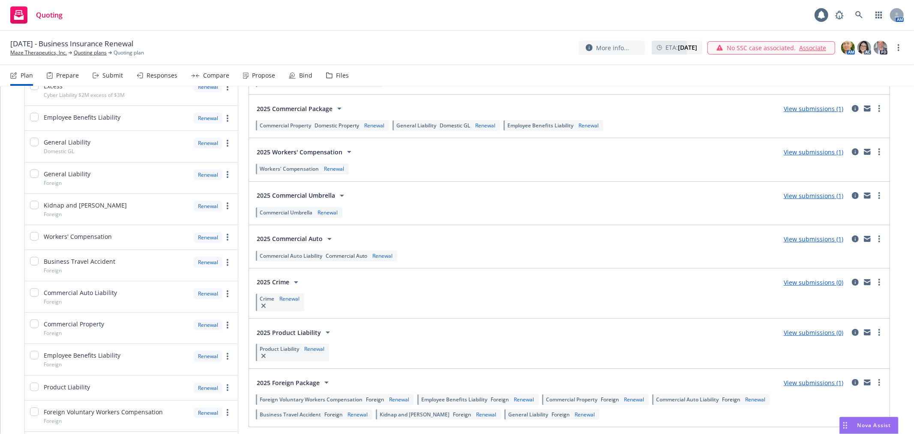
click at [794, 281] on link "View submissions (0)" at bounding box center [814, 282] width 60 height 8
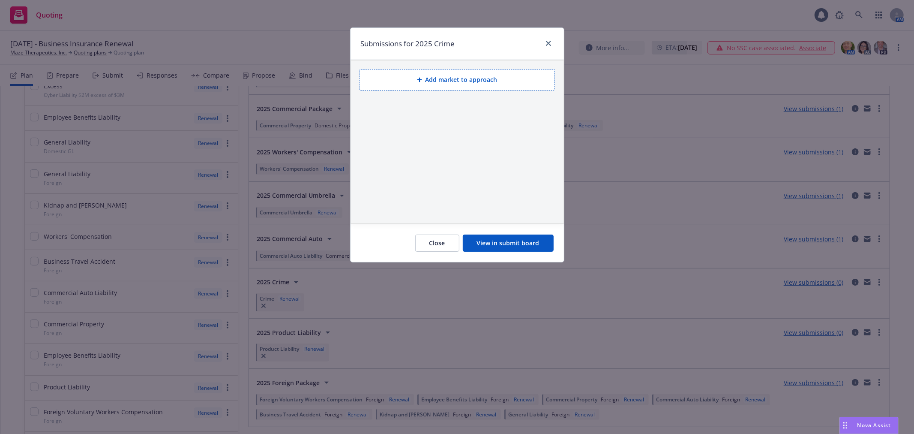
click at [428, 81] on button "Add market to approach" at bounding box center [456, 79] width 195 height 21
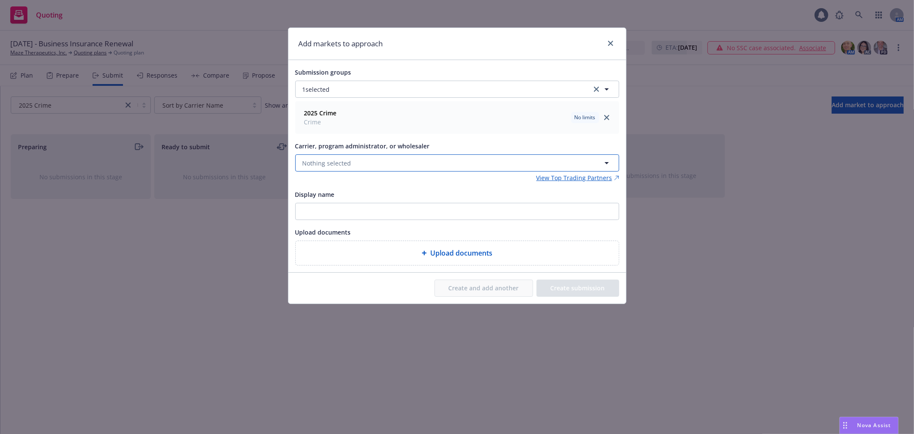
click at [389, 169] on button "Nothing selected" at bounding box center [457, 162] width 324 height 17
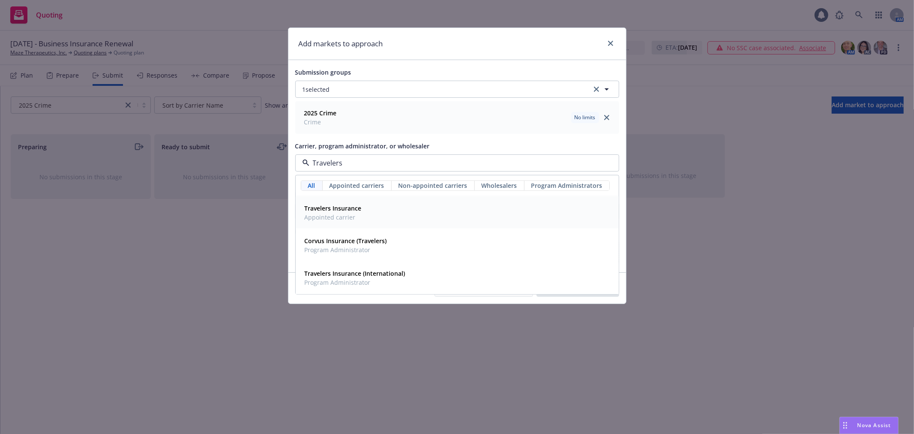
click at [357, 213] on span "Appointed carrier" at bounding box center [333, 217] width 57 height 9
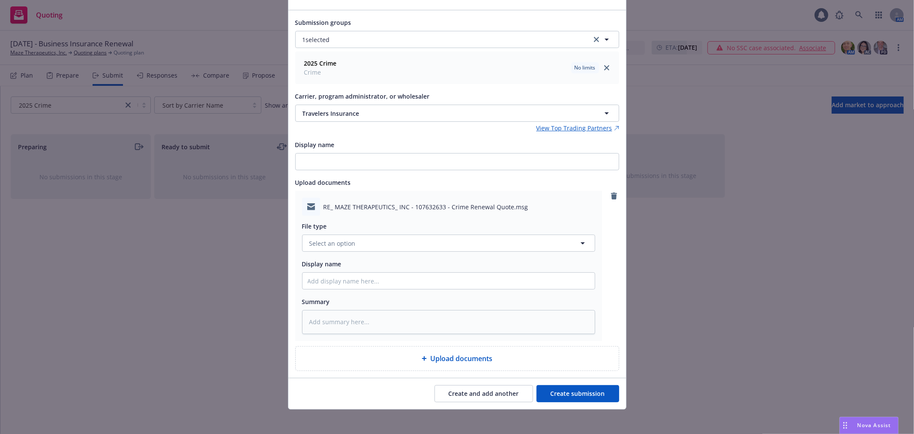
scroll to position [54, 0]
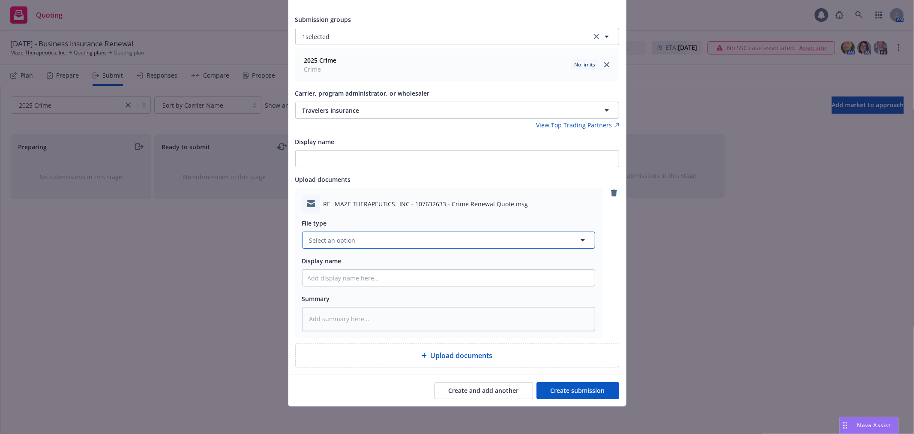
click at [388, 234] on button "Select an option" at bounding box center [448, 239] width 293 height 17
click at [348, 172] on div "Submission" at bounding box center [449, 171] width 282 height 12
click at [356, 273] on input "Display name" at bounding box center [448, 278] width 292 height 16
click at [566, 395] on button "Create submission" at bounding box center [577, 390] width 83 height 17
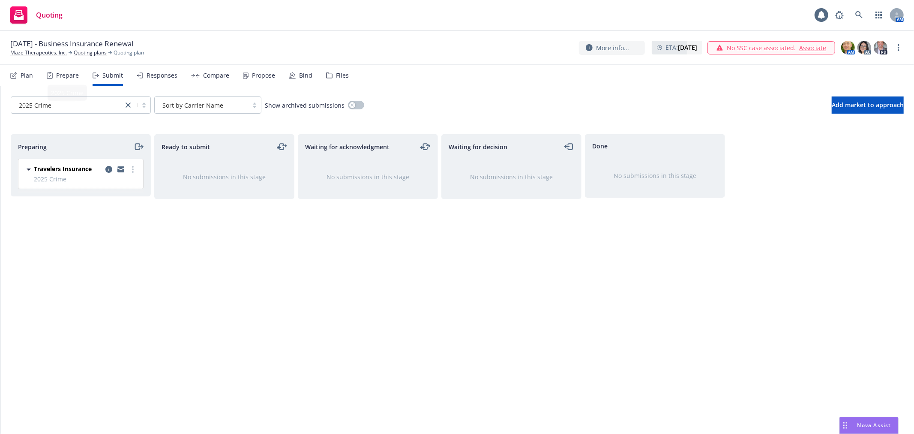
click at [19, 80] on div "Plan" at bounding box center [21, 75] width 23 height 21
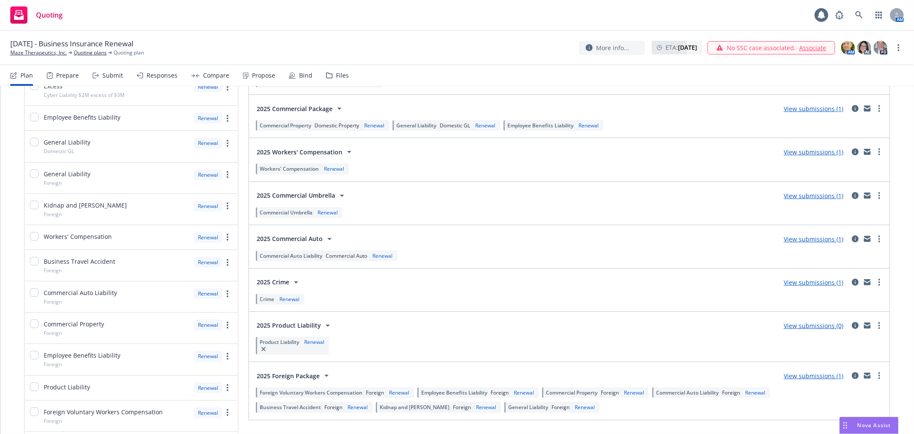
scroll to position [190, 0]
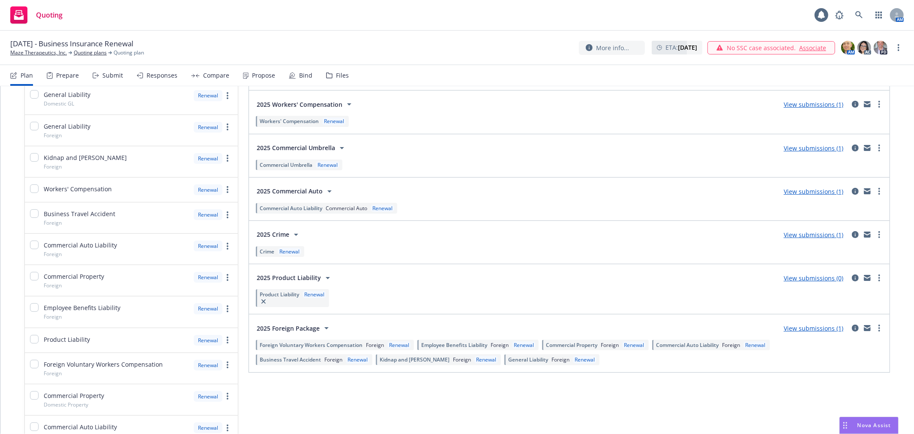
click at [799, 278] on link "View submissions (0)" at bounding box center [814, 278] width 60 height 8
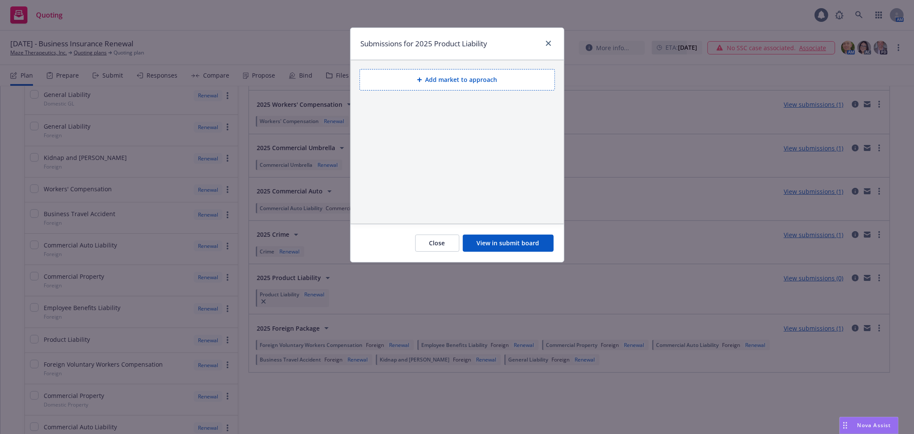
click at [476, 81] on button "Add market to approach" at bounding box center [456, 79] width 195 height 21
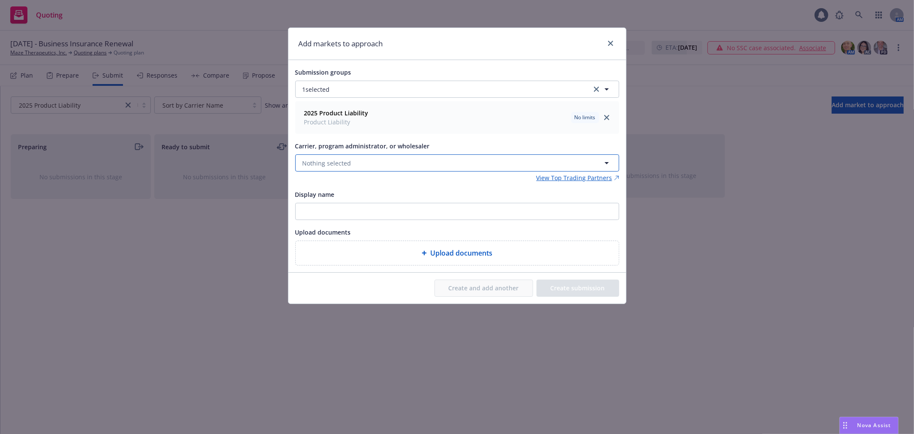
click at [406, 161] on button "Nothing selected" at bounding box center [457, 162] width 324 height 17
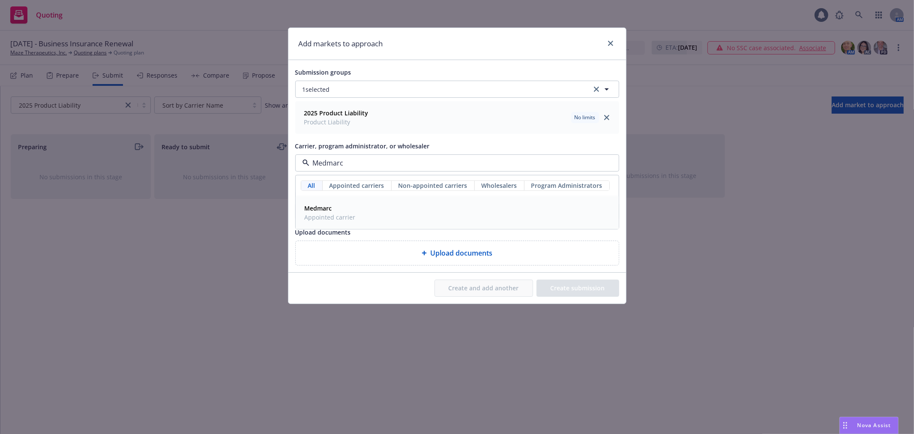
click at [339, 221] on span "Appointed carrier" at bounding box center [330, 217] width 51 height 9
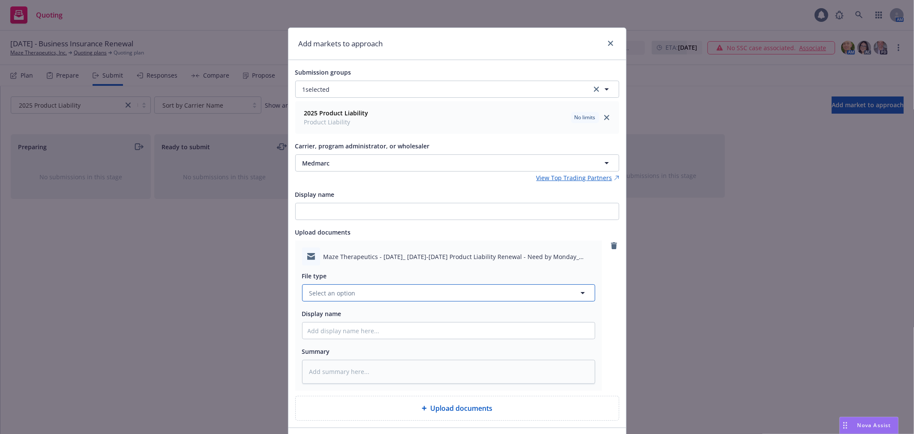
click at [352, 294] on button "Select an option" at bounding box center [448, 292] width 293 height 17
click at [345, 231] on div "Submission" at bounding box center [448, 224] width 292 height 23
click at [426, 332] on input "Display name" at bounding box center [448, 330] width 292 height 16
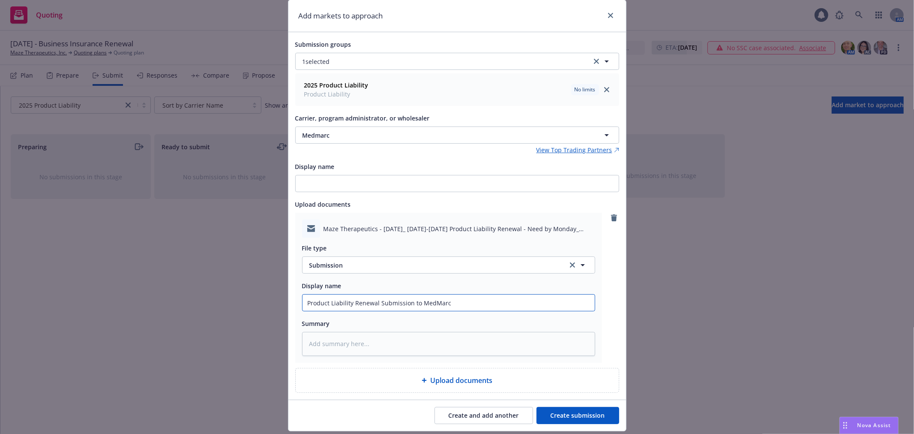
scroll to position [54, 0]
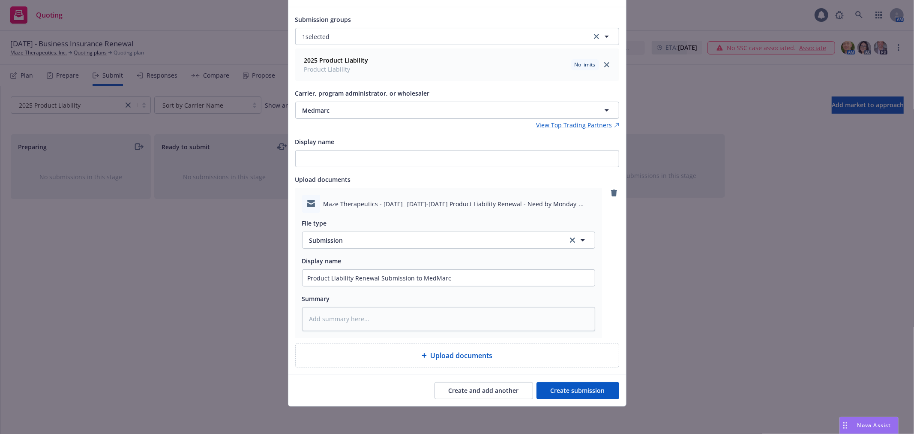
click at [599, 383] on button "Create submission" at bounding box center [577, 390] width 83 height 17
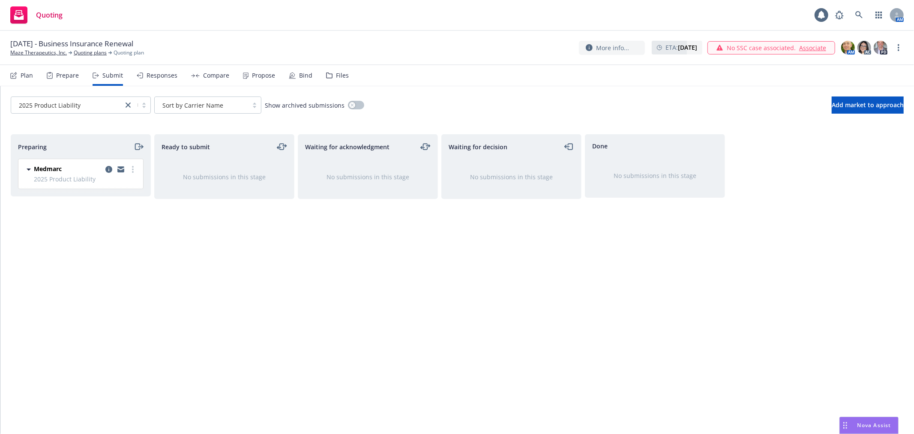
click at [27, 78] on div "Plan" at bounding box center [27, 75] width 12 height 7
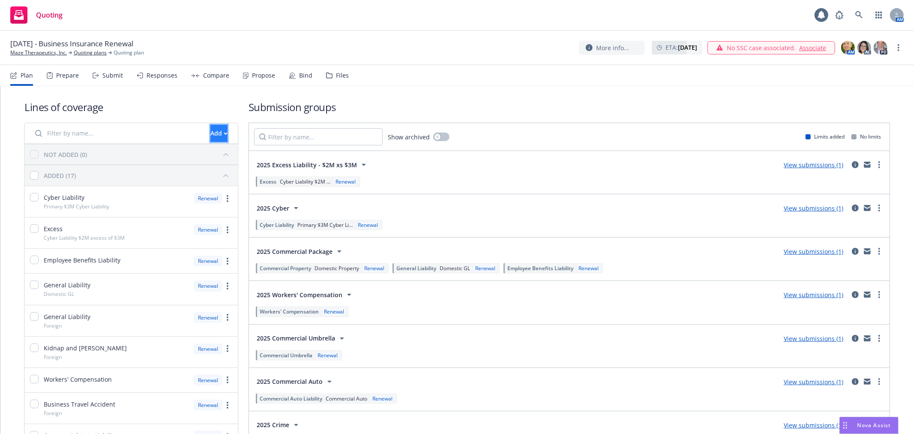
click at [210, 135] on div "Add" at bounding box center [218, 133] width 17 height 16
click at [226, 152] on span "Create new business lines of coverage" at bounding box center [246, 155] width 131 height 8
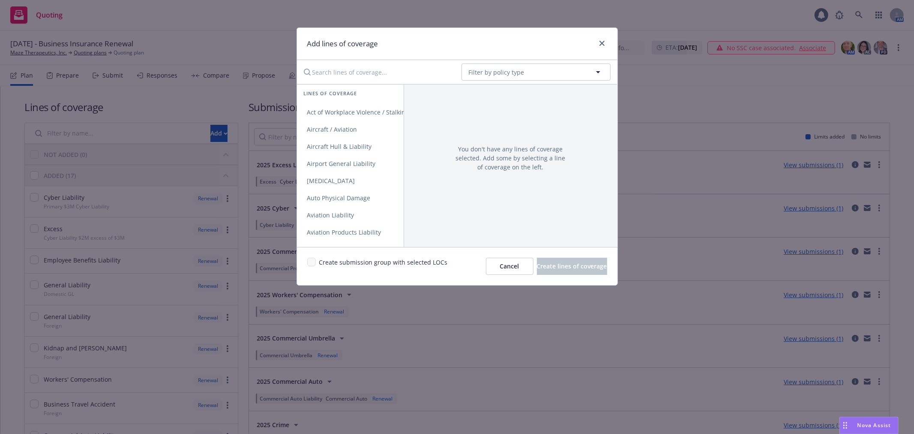
click at [356, 75] on input "Search lines of coverage..." at bounding box center [377, 71] width 156 height 17
click at [339, 141] on link "Ocean Marine / Cargo" at bounding box center [351, 146] width 109 height 17
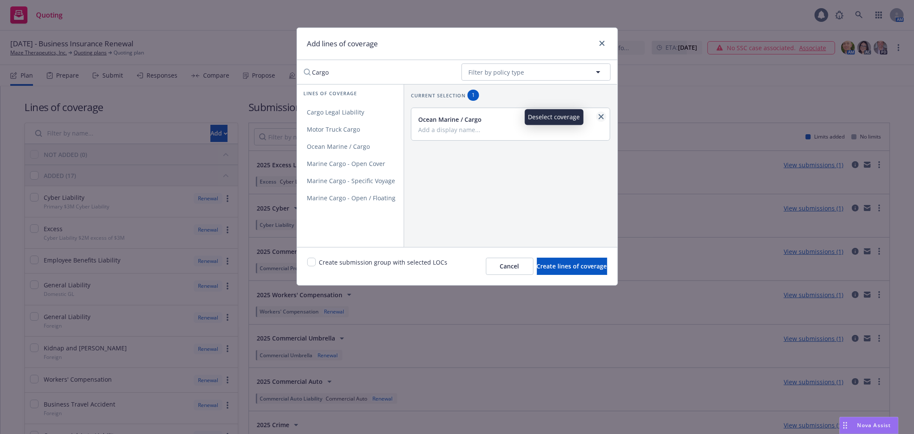
click at [599, 114] on icon "close" at bounding box center [601, 116] width 5 height 5
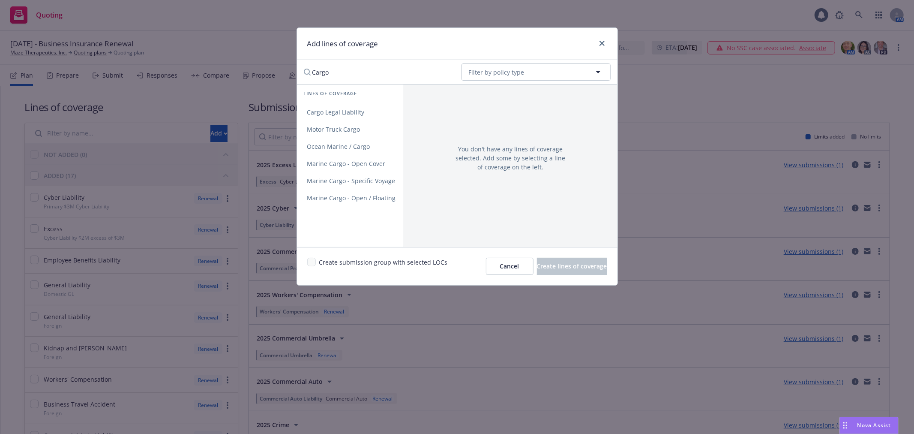
drag, startPoint x: 362, startPoint y: 69, endPoint x: 194, endPoint y: 68, distance: 168.8
click at [194, 68] on div "Add lines of coverage Cargo No readable name Filter by policy type Lines of cov…" at bounding box center [457, 217] width 914 height 434
click at [329, 149] on span "Ocean Marine / Cargo" at bounding box center [339, 146] width 84 height 8
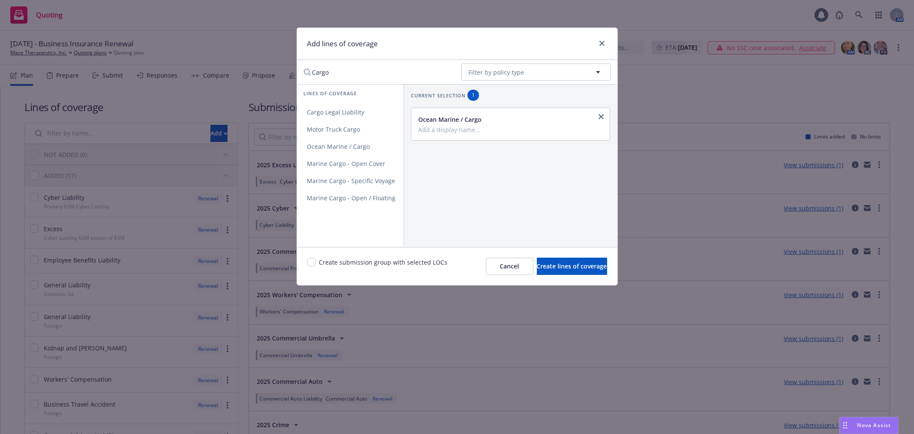
drag, startPoint x: 335, startPoint y: 67, endPoint x: 298, endPoint y: 71, distance: 37.5
click at [299, 71] on input "Cargo" at bounding box center [377, 71] width 156 height 17
click at [330, 109] on span "Inventory Storage" at bounding box center [332, 112] width 71 height 8
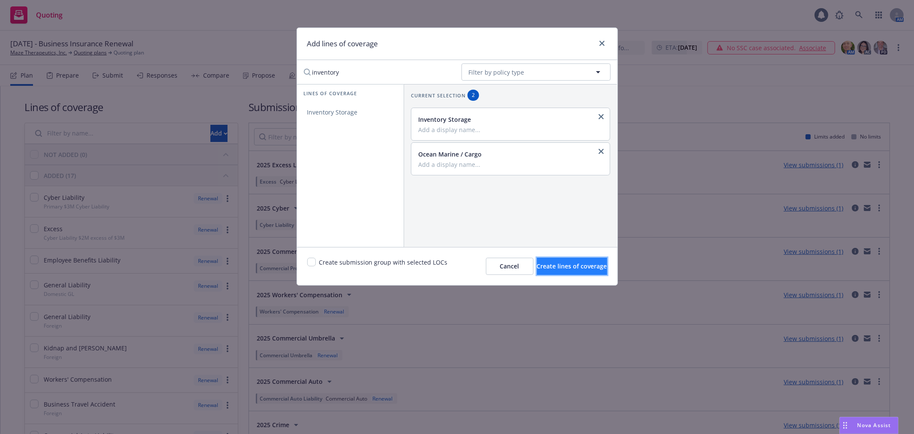
click at [568, 266] on span "Create lines of coverage" at bounding box center [572, 266] width 70 height 8
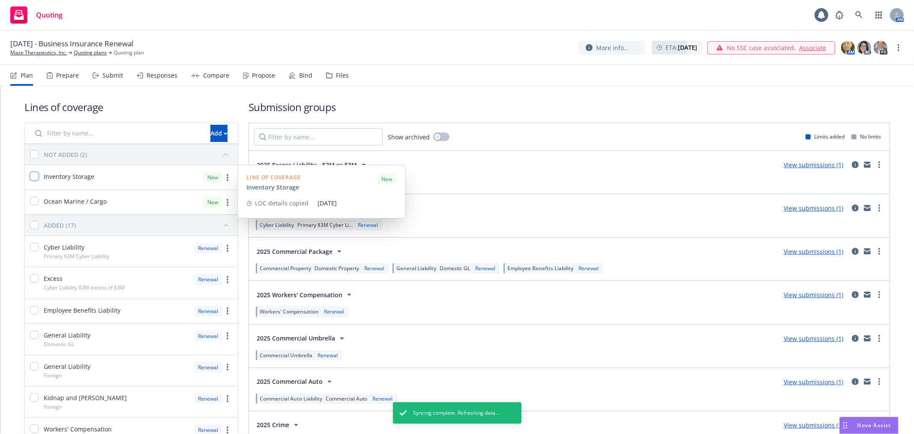
click at [32, 177] on input "checkbox" at bounding box center [34, 176] width 9 height 9
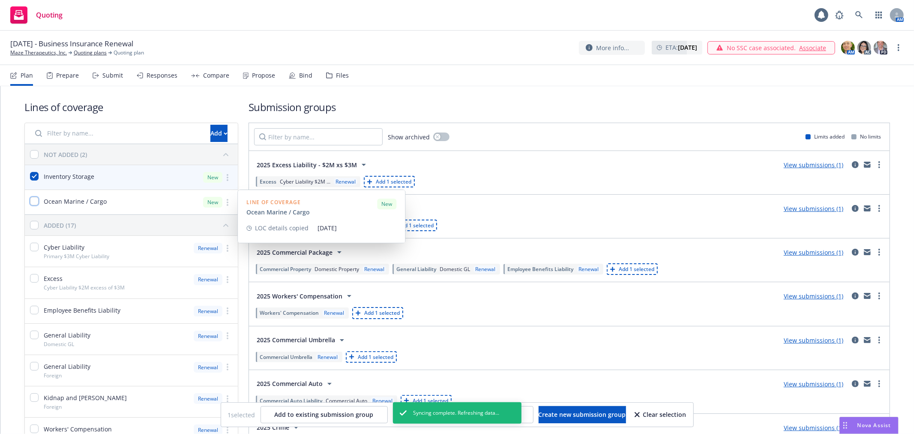
click at [31, 204] on input "checkbox" at bounding box center [34, 201] width 9 height 9
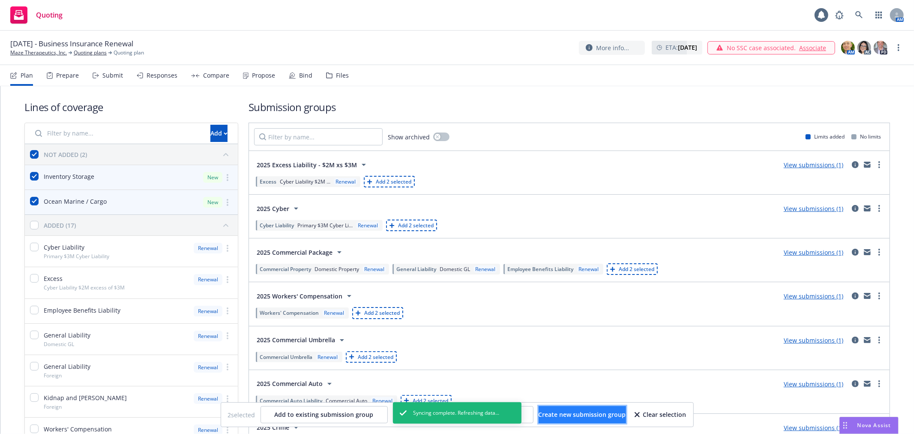
click at [583, 416] on span "Create new submission group" at bounding box center [582, 414] width 87 height 8
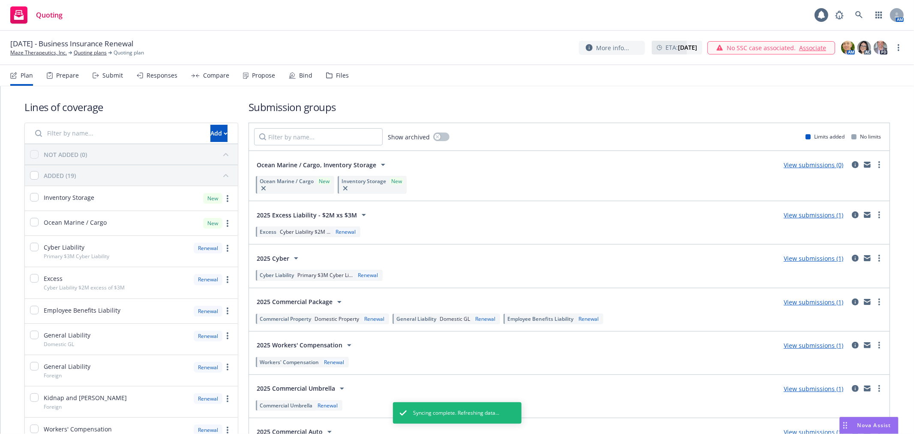
click at [825, 166] on link "View submissions (0)" at bounding box center [814, 165] width 60 height 8
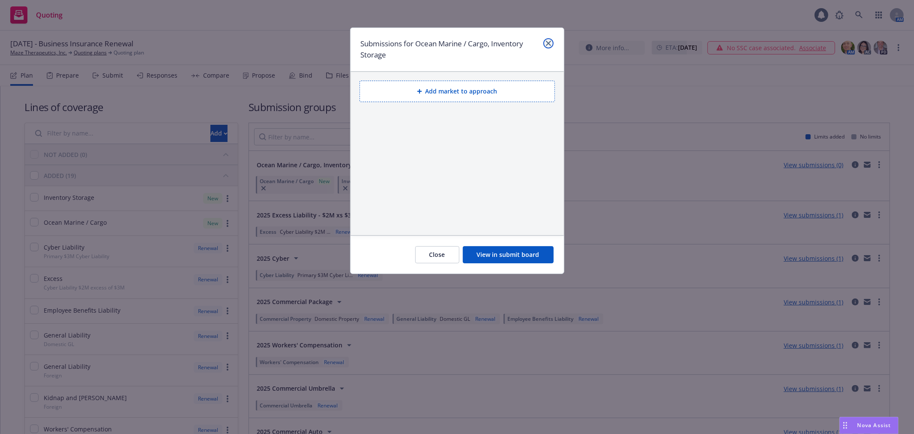
click at [550, 43] on icon "close" at bounding box center [548, 43] width 5 height 5
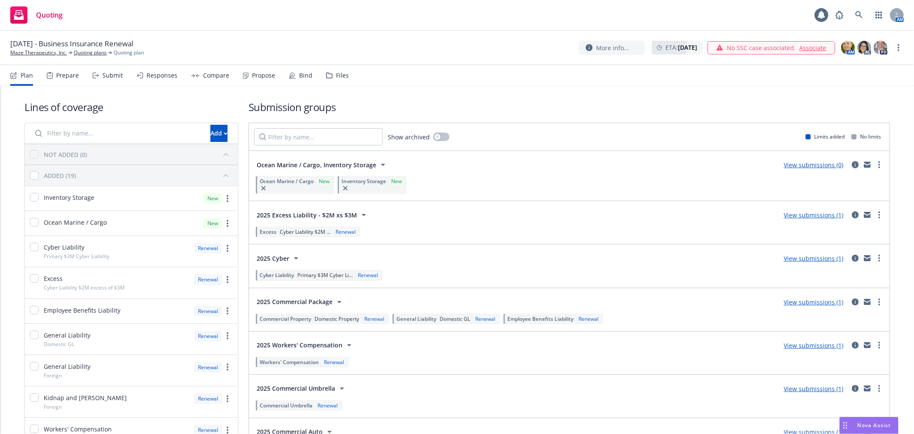
click at [852, 165] on icon "circleInformation" at bounding box center [855, 164] width 7 height 7
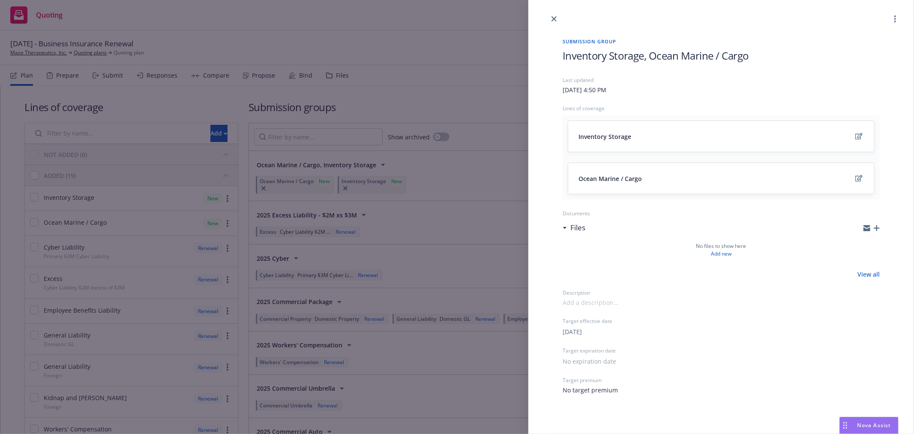
click at [665, 49] on span "Inventory Storage, Ocean Marine / Cargo" at bounding box center [656, 55] width 186 height 14
drag, startPoint x: 750, startPoint y: 58, endPoint x: 476, endPoint y: 54, distance: 274.2
click at [476, 54] on div "Submission group Inventory Storage, Ocean Marine / Cargo Last updated [DATE] 4:…" at bounding box center [457, 217] width 914 height 434
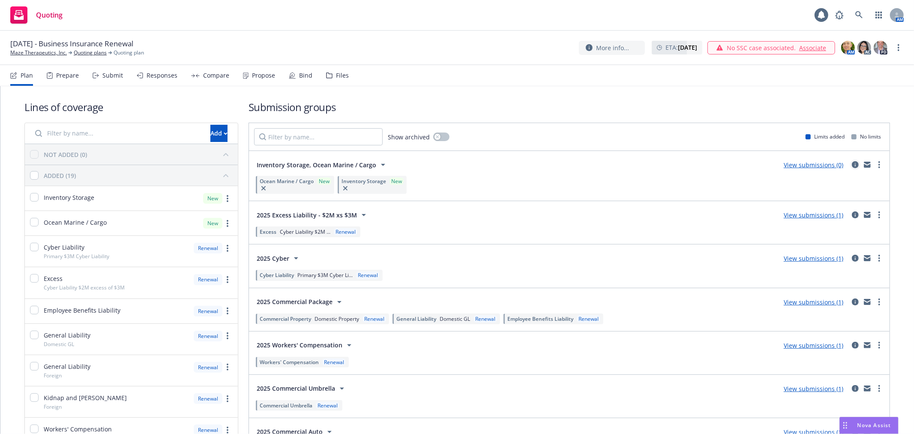
click at [852, 163] on icon "circleInformation" at bounding box center [855, 164] width 7 height 7
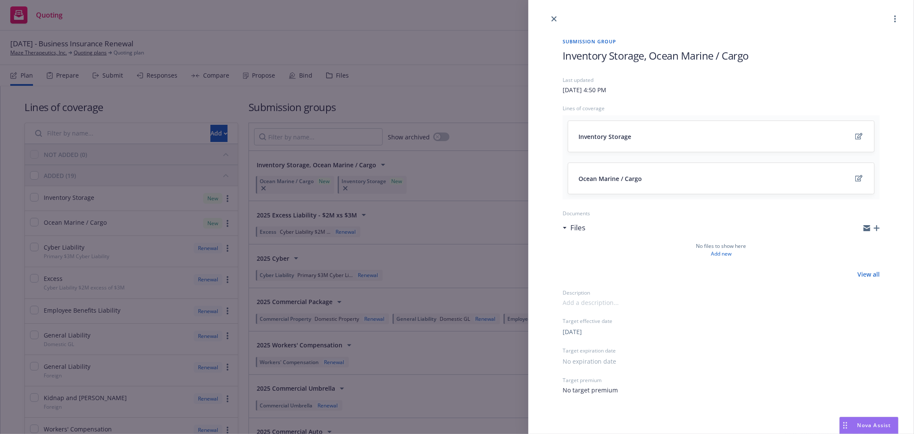
click at [748, 54] on span "Inventory Storage, Ocean Marine / Cargo" at bounding box center [656, 55] width 186 height 14
drag, startPoint x: 749, startPoint y: 55, endPoint x: 561, endPoint y: 56, distance: 187.7
click at [561, 56] on div "Submission group Inventory Storage, Ocean Marine / Cargo Last updated [DATE] 4:…" at bounding box center [721, 216] width 344 height 384
click at [553, 15] on link "close" at bounding box center [554, 19] width 10 height 10
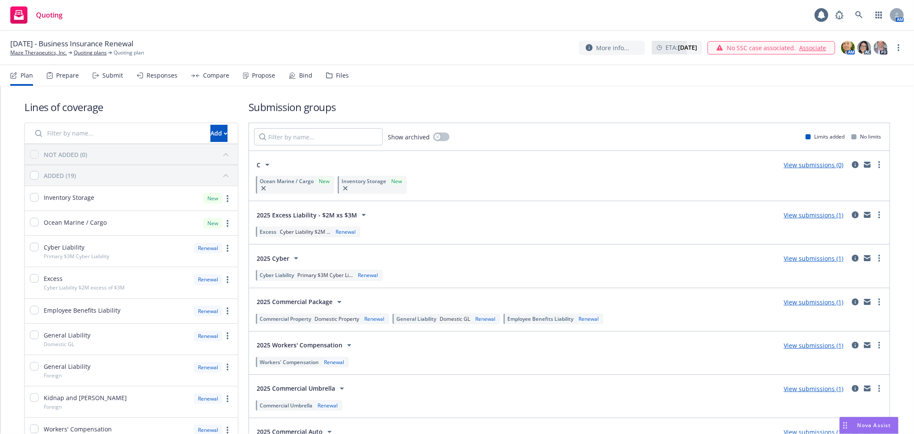
click at [636, 84] on nav "Plan Prepare Submit Responses Compare Propose Bind Files" at bounding box center [456, 75] width 893 height 21
click at [820, 166] on link "View submissions (0)" at bounding box center [814, 165] width 60 height 8
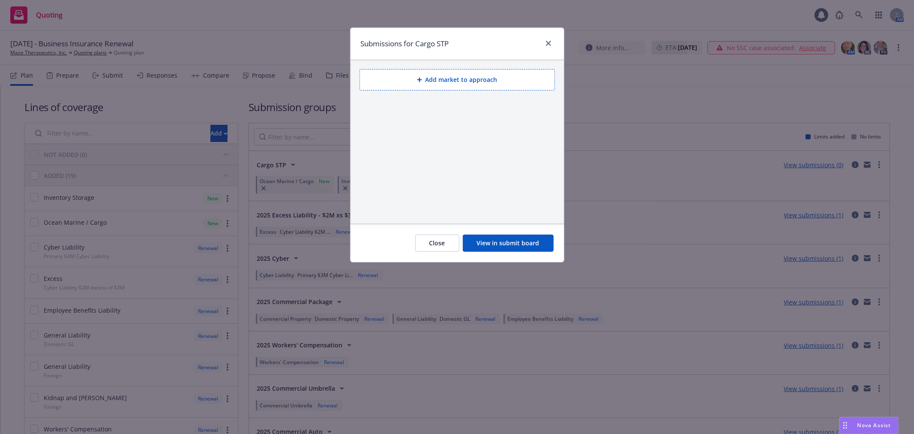
click at [430, 87] on button "Add market to approach" at bounding box center [456, 79] width 195 height 21
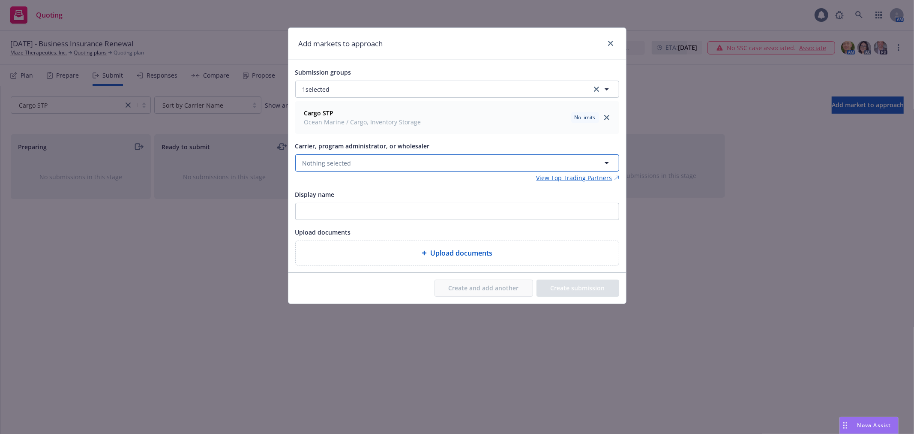
click at [371, 124] on div "Submission groups 1 selected Cargo STP Ocean Marine / Cargo, Inventory Storage …" at bounding box center [457, 166] width 324 height 198
click at [335, 165] on span "Nothing selected" at bounding box center [326, 163] width 49 height 9
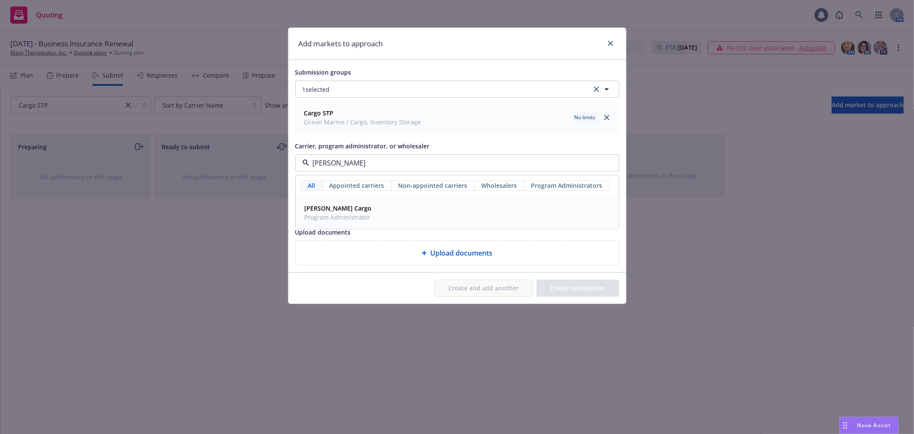
click at [327, 212] on strong "[PERSON_NAME] Cargo" at bounding box center [338, 208] width 67 height 8
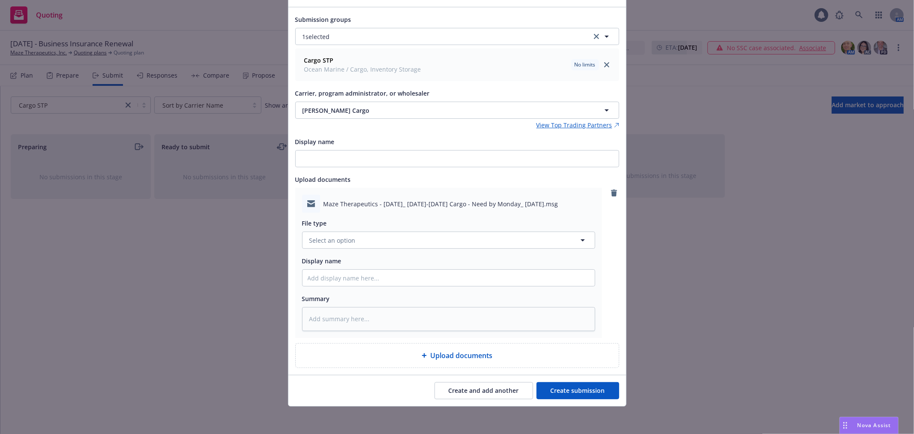
scroll to position [54, 0]
click at [407, 234] on button "Select an option" at bounding box center [448, 239] width 293 height 17
click at [344, 177] on div "Submission" at bounding box center [448, 171] width 292 height 23
click at [388, 278] on input "Display name" at bounding box center [448, 278] width 292 height 16
click at [559, 392] on button "Create submission" at bounding box center [577, 390] width 83 height 17
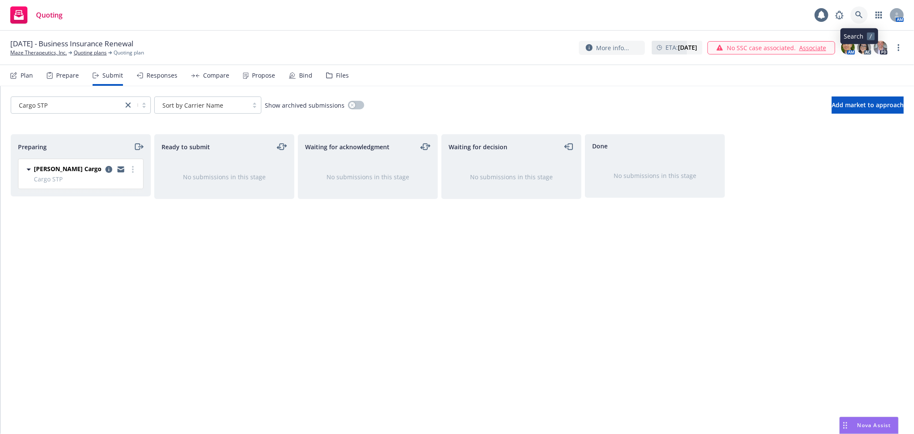
click at [858, 12] on icon at bounding box center [859, 15] width 8 height 8
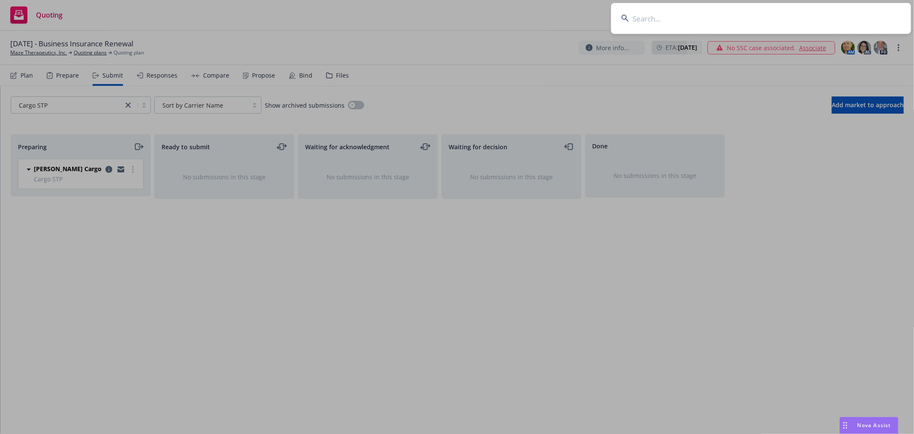
click at [795, 21] on input at bounding box center [761, 18] width 300 height 31
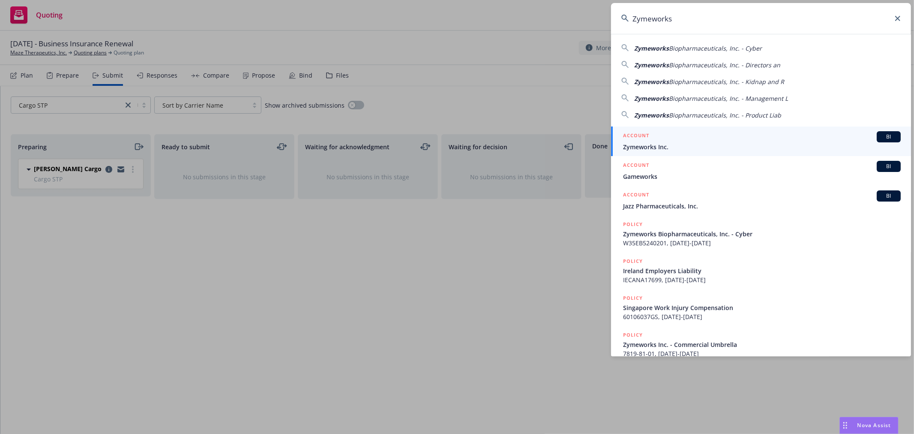
click at [669, 142] on div "ACCOUNT BI" at bounding box center [762, 136] width 278 height 11
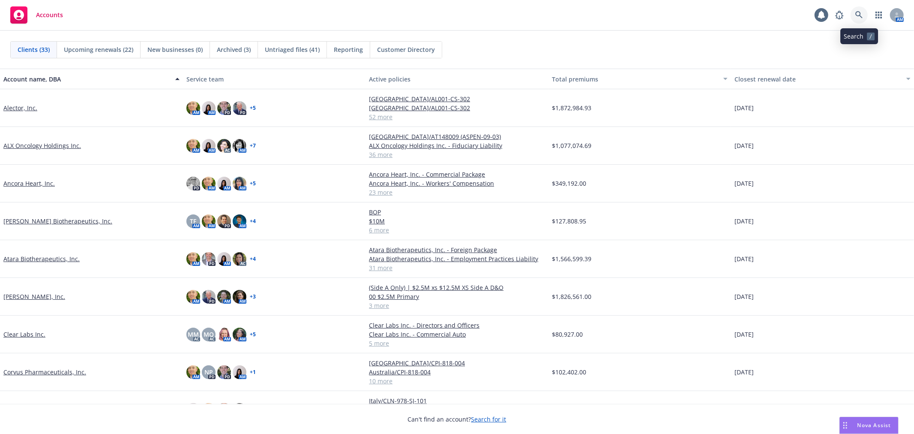
click at [857, 16] on icon at bounding box center [859, 15] width 8 height 8
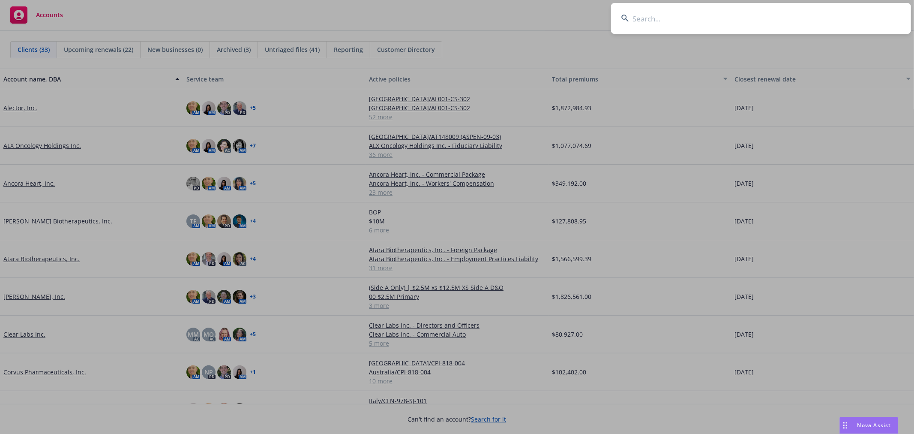
click at [785, 19] on input at bounding box center [761, 18] width 300 height 31
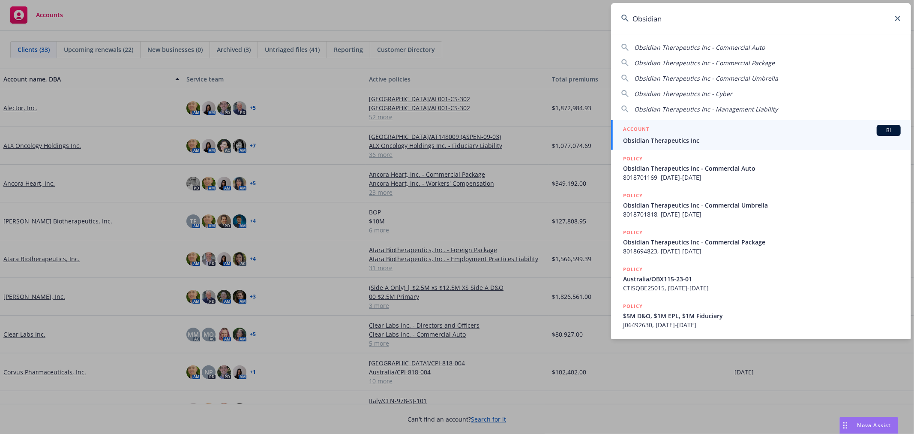
type input "Obsidian"
click at [685, 135] on div "ACCOUNT BI" at bounding box center [762, 130] width 278 height 11
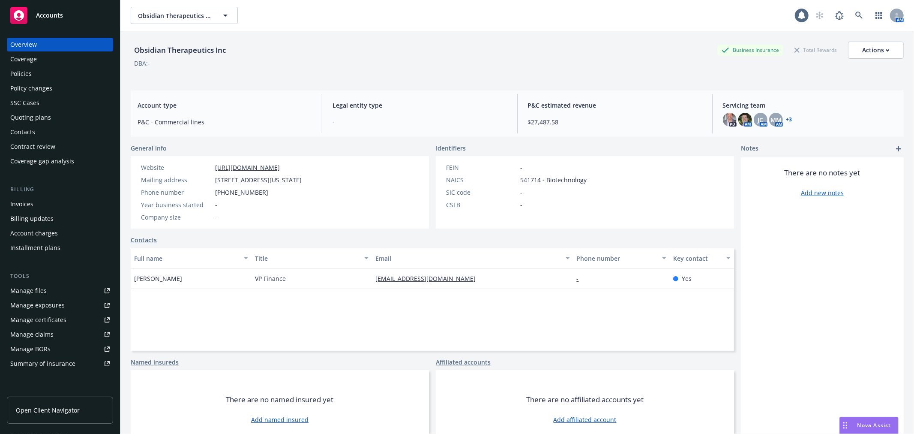
click at [20, 79] on div "Policies" at bounding box center [20, 74] width 21 height 14
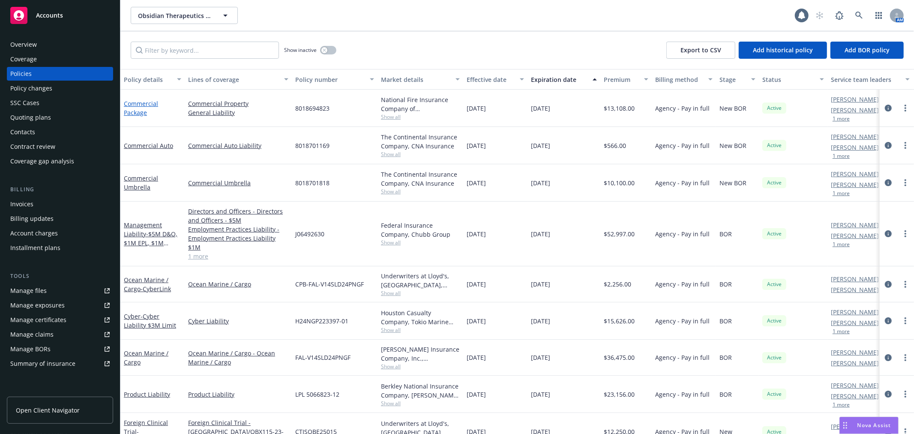
click at [139, 112] on link "Commercial Package" at bounding box center [141, 107] width 34 height 17
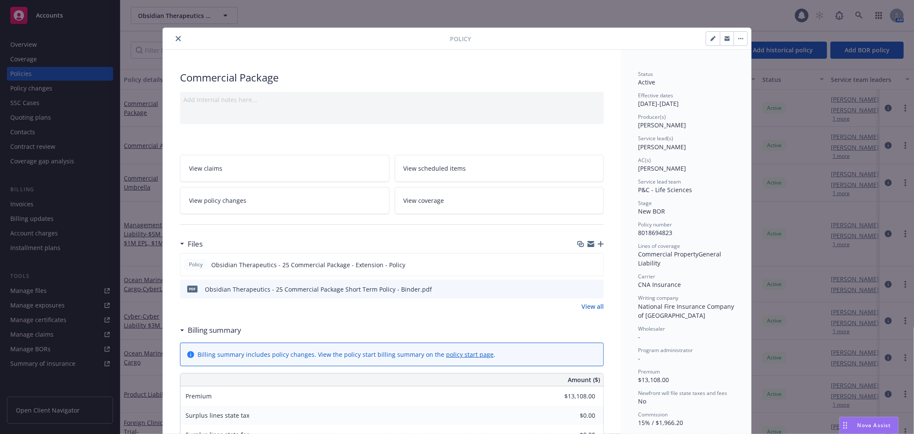
click at [179, 35] on button "close" at bounding box center [178, 38] width 10 height 10
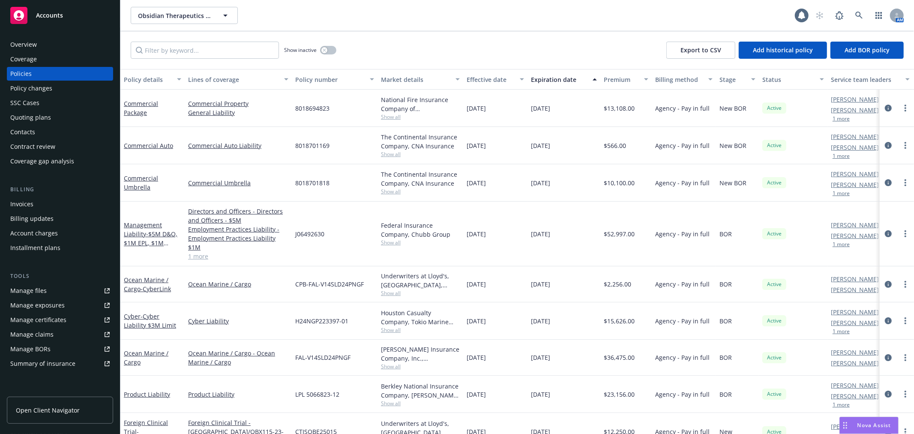
click at [474, 31] on div "Show inactive Export to CSV Add historical policy Add BOR policy" at bounding box center [517, 50] width 794 height 38
click at [392, 31] on div "Show inactive Export to CSV Add historical policy Add BOR policy" at bounding box center [517, 50] width 794 height 38
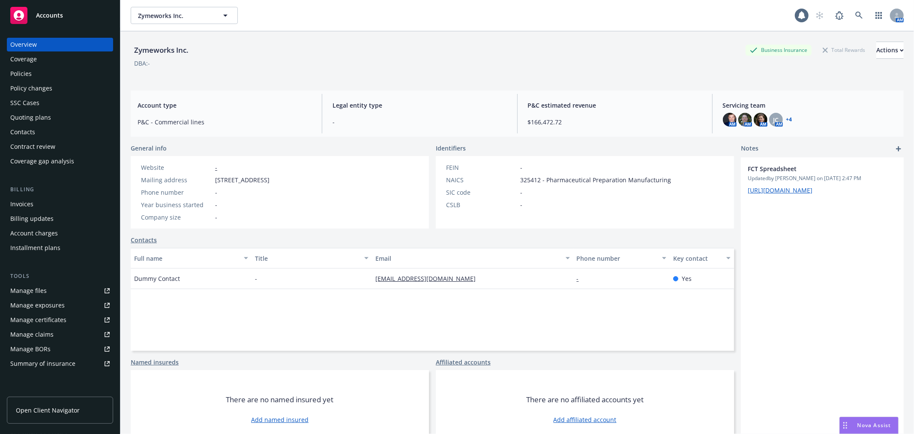
click at [43, 76] on div "Policies" at bounding box center [59, 74] width 99 height 14
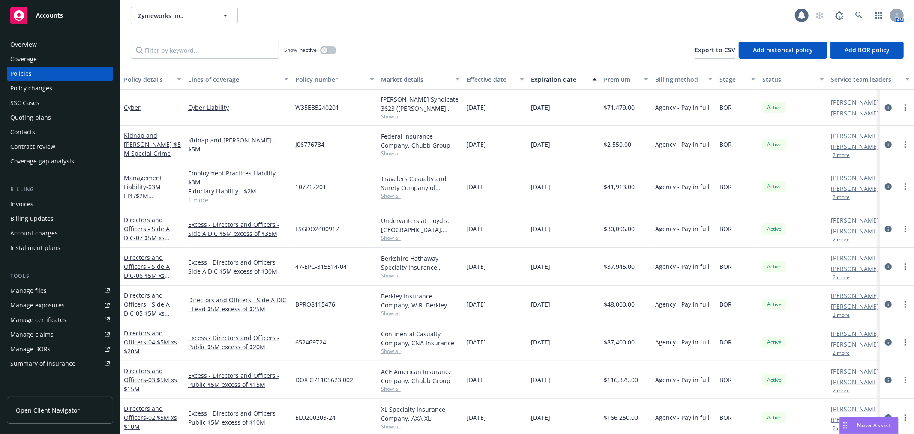
click at [438, 39] on div "Show inactive Export to CSV Add historical policy Add BOR policy" at bounding box center [517, 50] width 794 height 38
